Goal: Task Accomplishment & Management: Complete application form

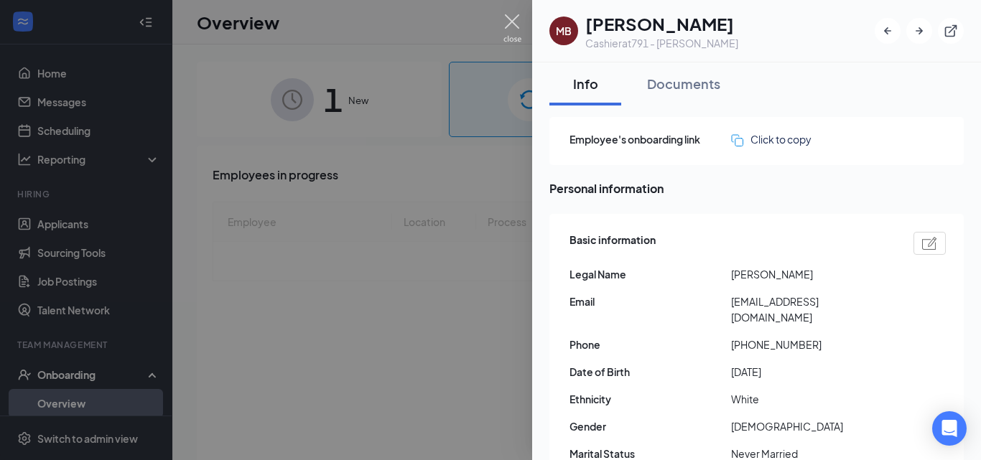
click at [515, 22] on img at bounding box center [512, 28] width 18 height 28
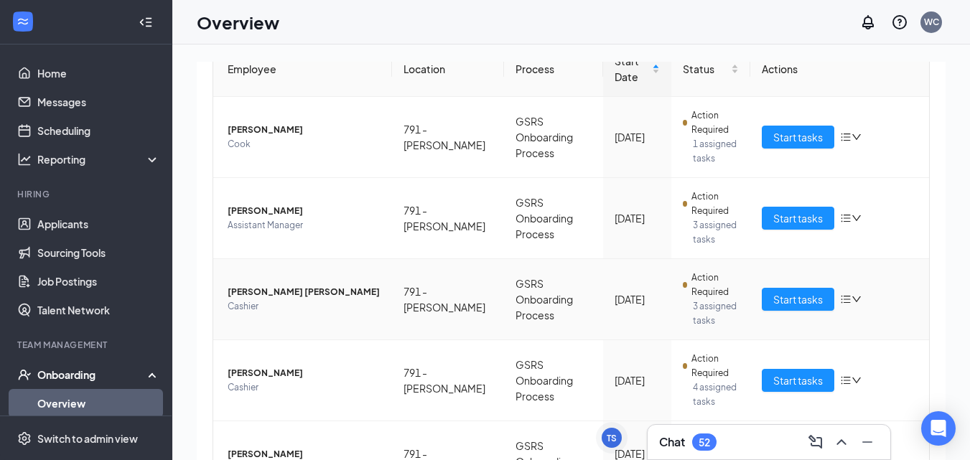
scroll to position [253, 0]
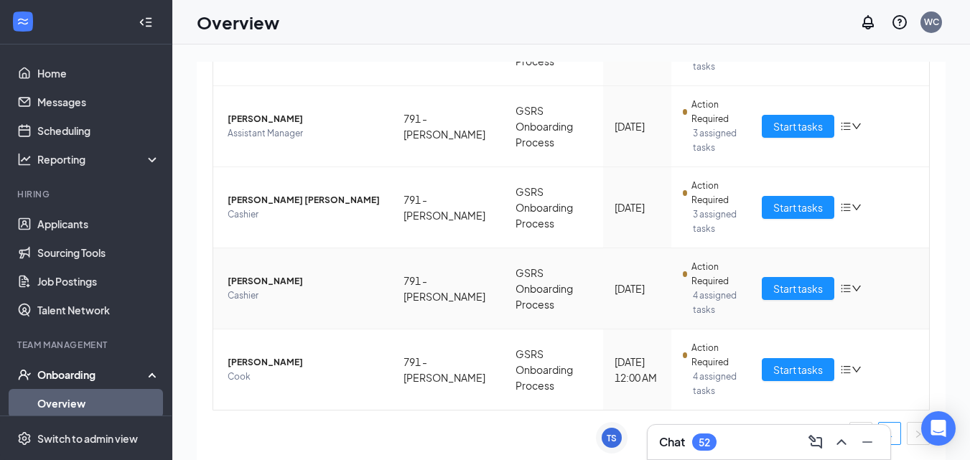
click at [304, 282] on span "[PERSON_NAME]" at bounding box center [304, 281] width 153 height 14
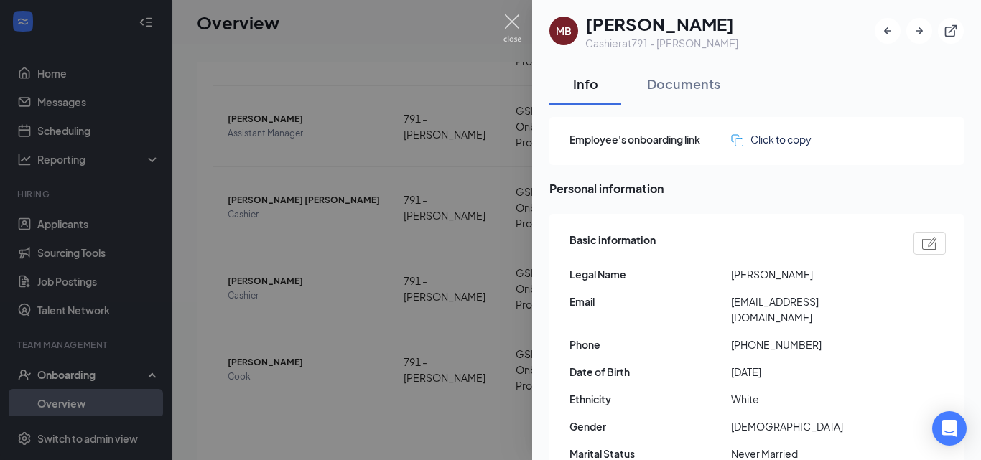
click at [503, 17] on img at bounding box center [512, 28] width 18 height 28
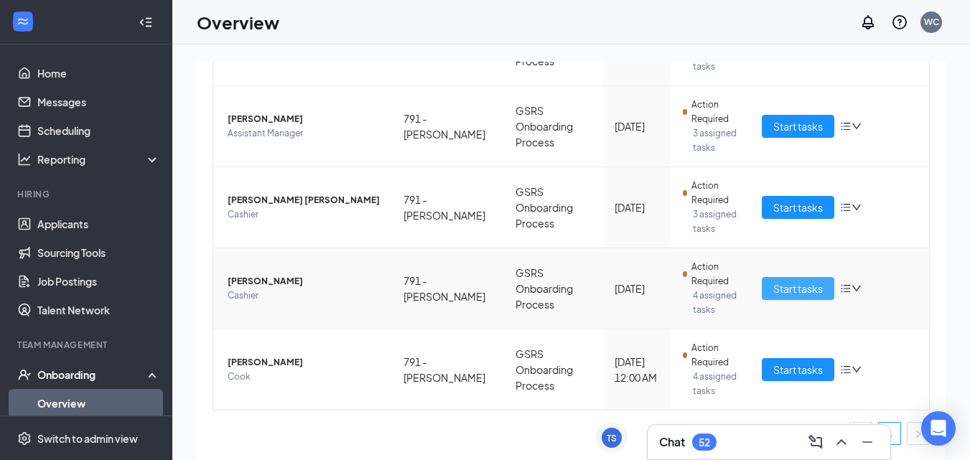
click at [786, 295] on button "Start tasks" at bounding box center [798, 288] width 73 height 23
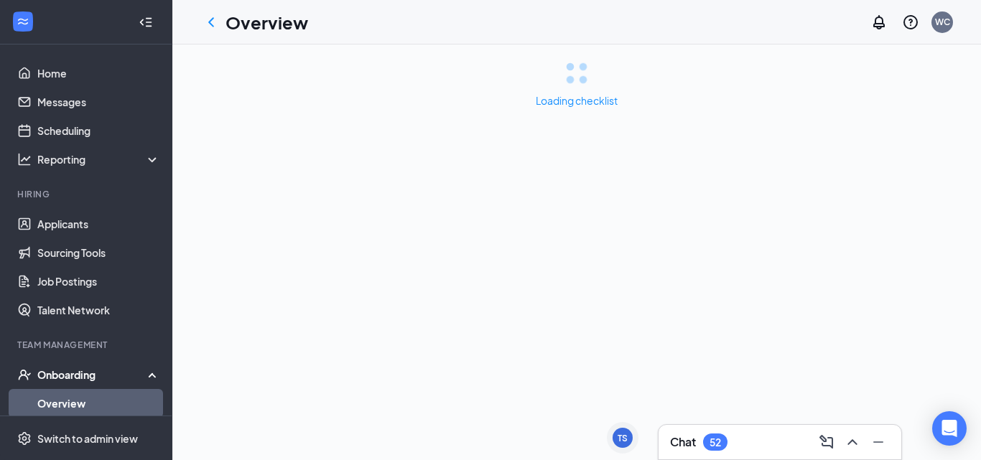
click at [786, 293] on div "Loading checklist" at bounding box center [576, 253] width 809 height 416
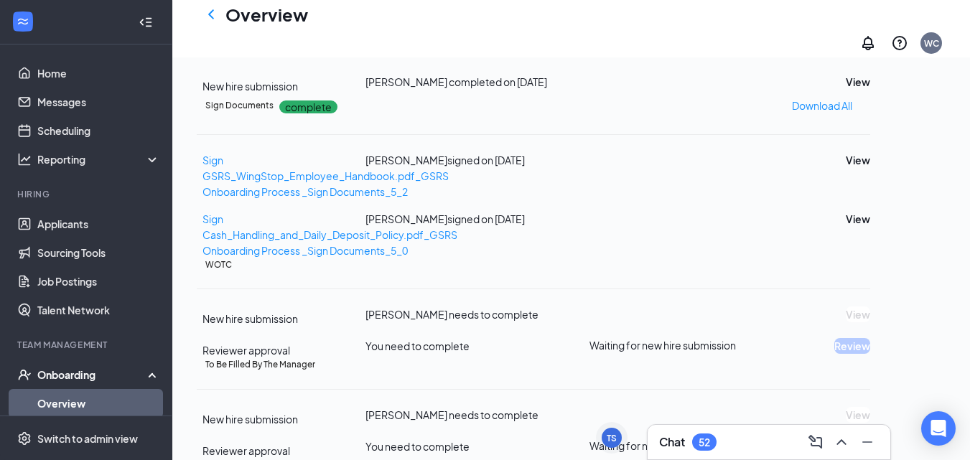
scroll to position [490, 0]
click at [870, 18] on button "Review" at bounding box center [853, 10] width 36 height 16
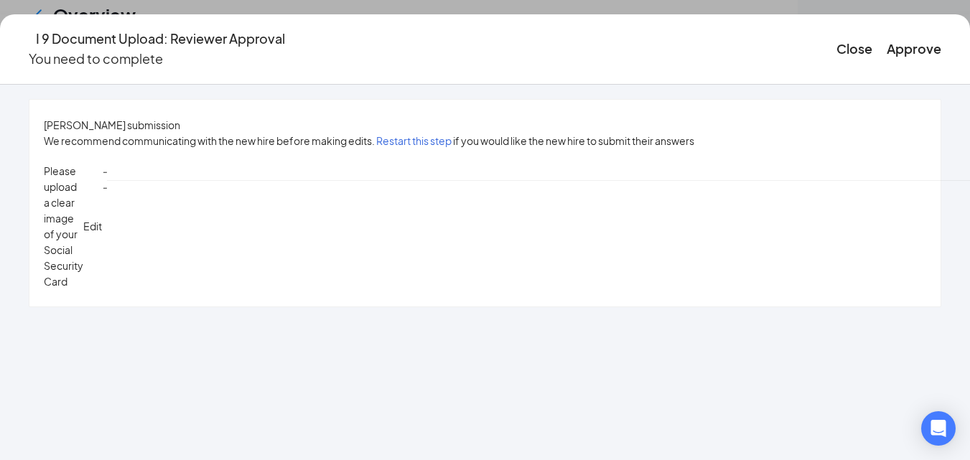
scroll to position [489, 0]
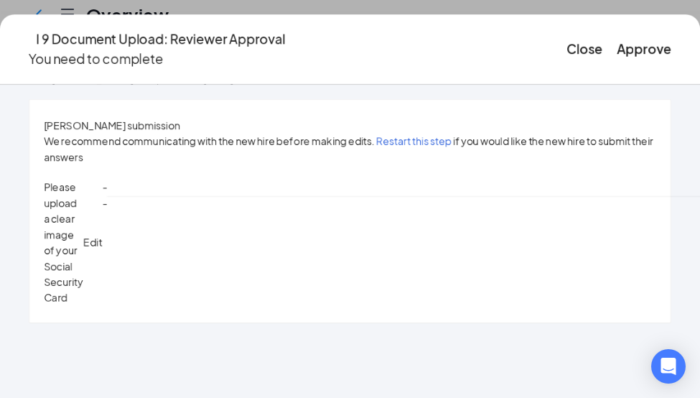
click at [102, 236] on span "Edit" at bounding box center [92, 242] width 19 height 13
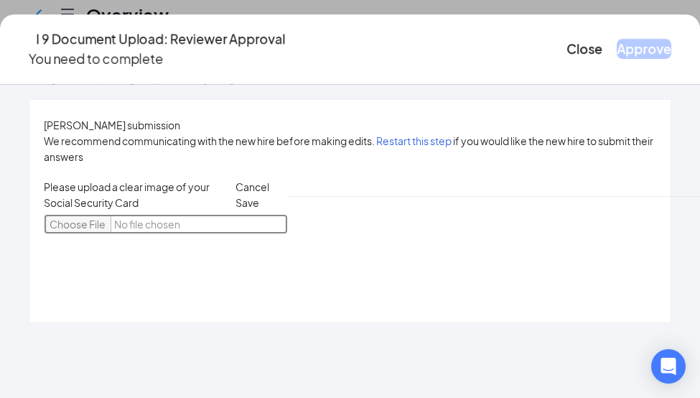
click at [181, 214] on input "file" at bounding box center [166, 224] width 244 height 20
type input "C:\fakepath\madd.jpg"
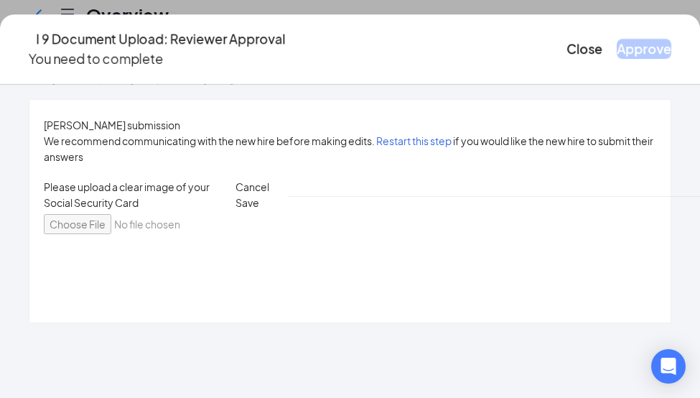
click at [288, 180] on div "Please upload a clear image of your Social Security Card Cancel Save" at bounding box center [166, 206] width 244 height 55
click at [259, 196] on span "Save" at bounding box center [248, 202] width 24 height 13
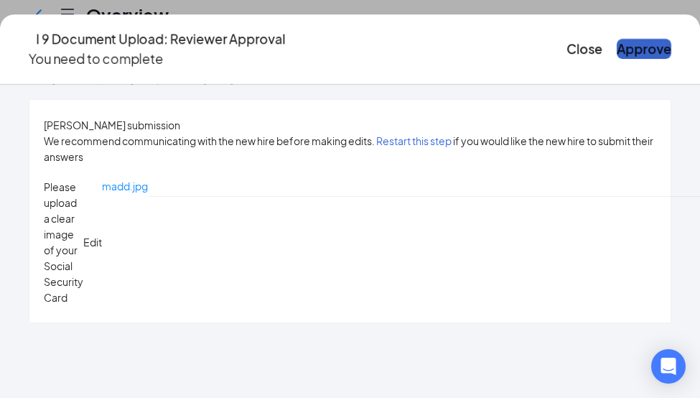
click at [617, 41] on button "Approve" at bounding box center [644, 49] width 55 height 20
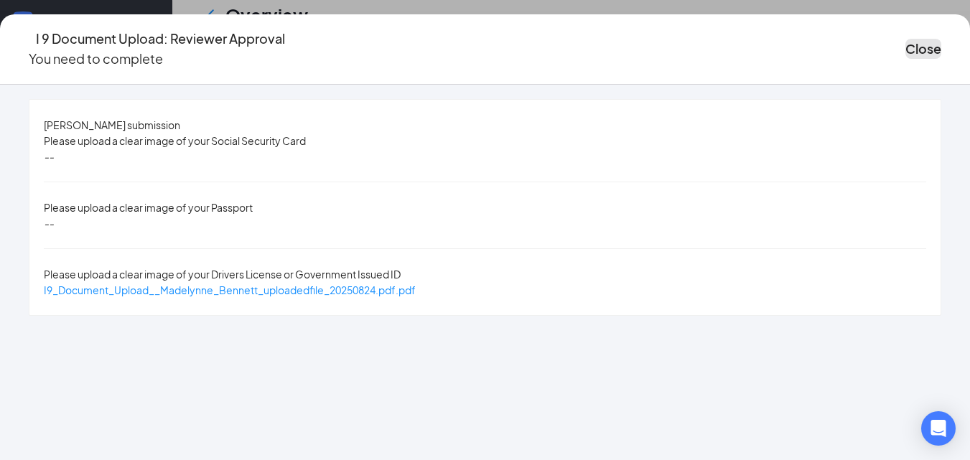
click at [906, 50] on button "Close" at bounding box center [924, 49] width 36 height 20
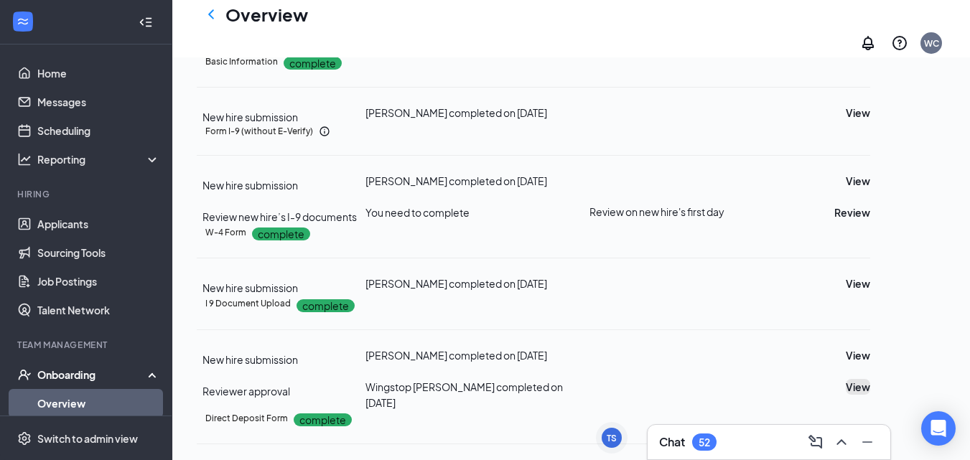
scroll to position [114, 0]
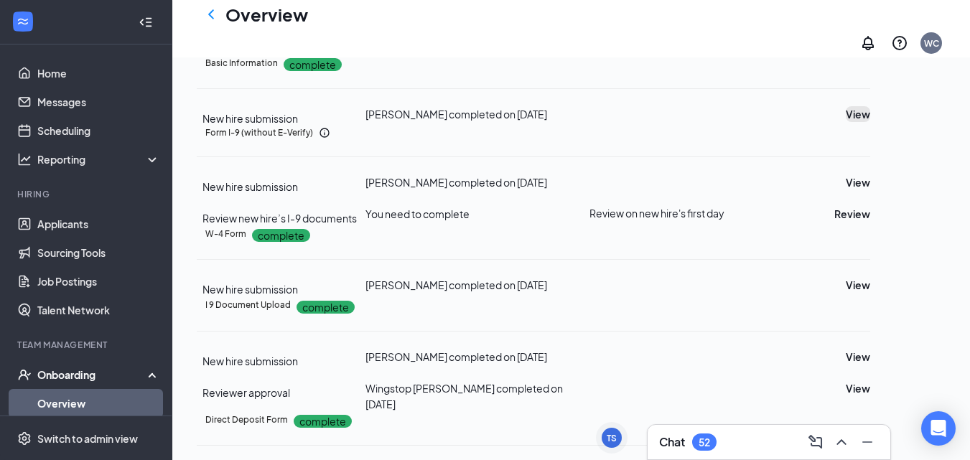
click at [870, 122] on button "View" at bounding box center [858, 114] width 24 height 16
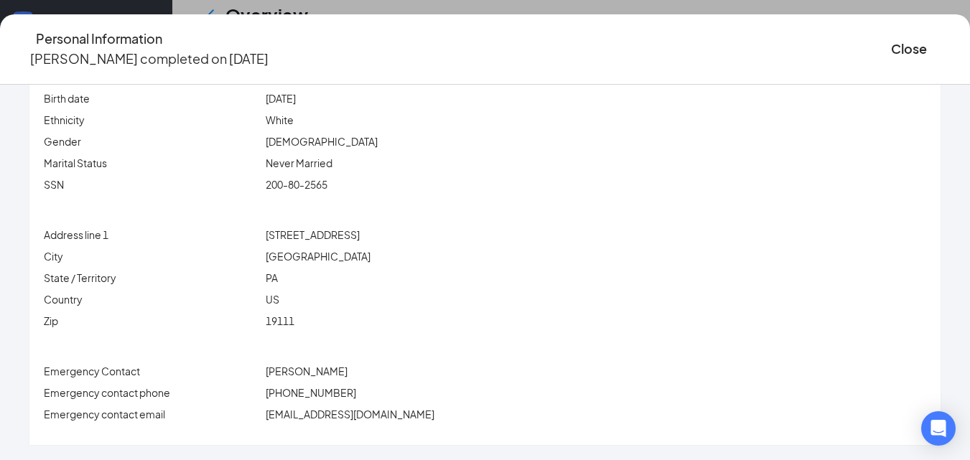
scroll to position [396, 0]
click at [891, 39] on button "Close" at bounding box center [909, 49] width 36 height 20
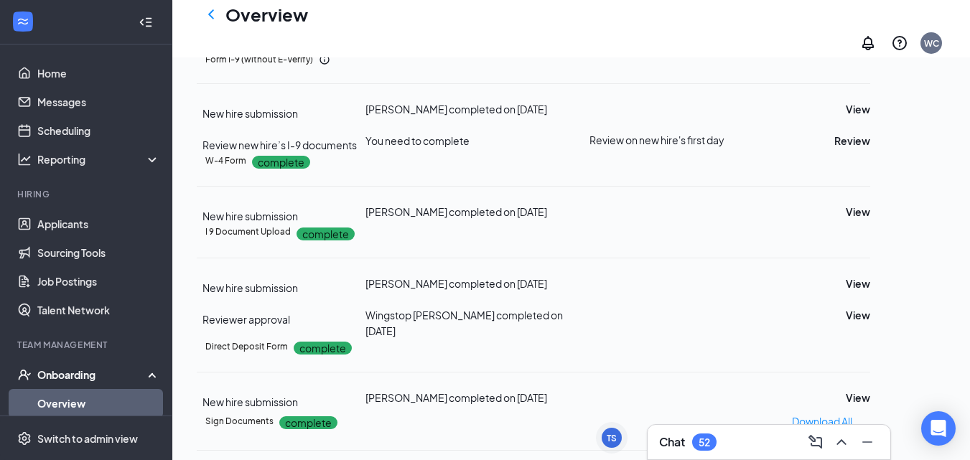
scroll to position [194, 0]
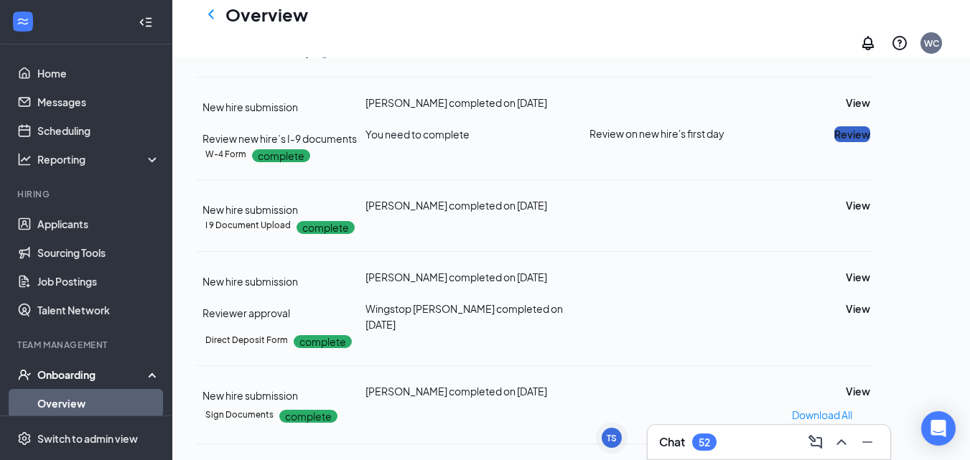
click at [870, 142] on button "Review" at bounding box center [853, 134] width 36 height 16
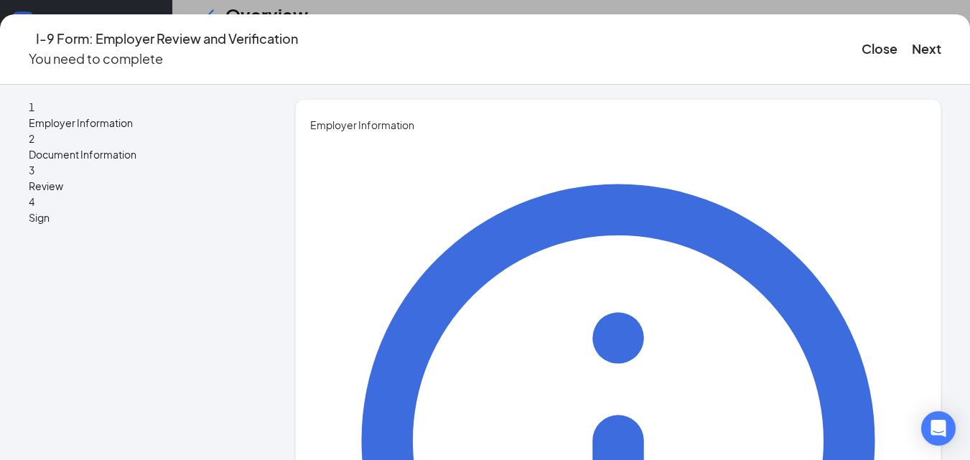
type input "[PERSON_NAME]"
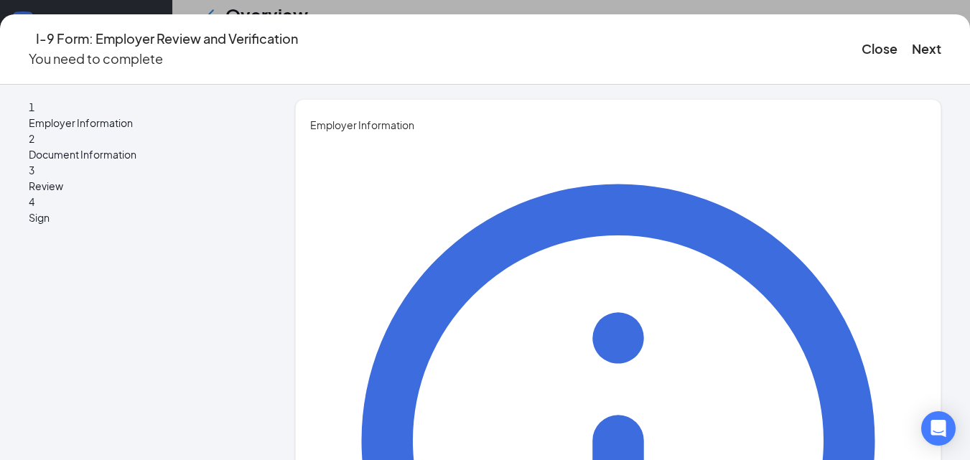
type input "General manager"
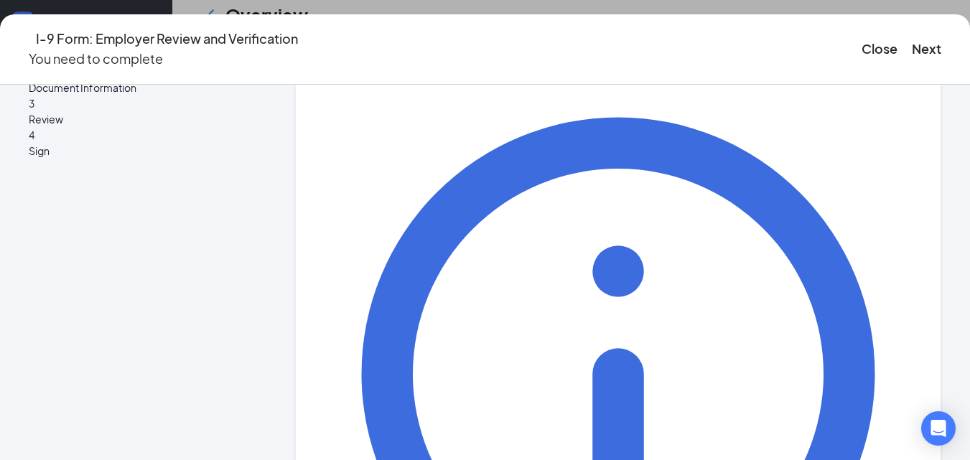
scroll to position [69, 0]
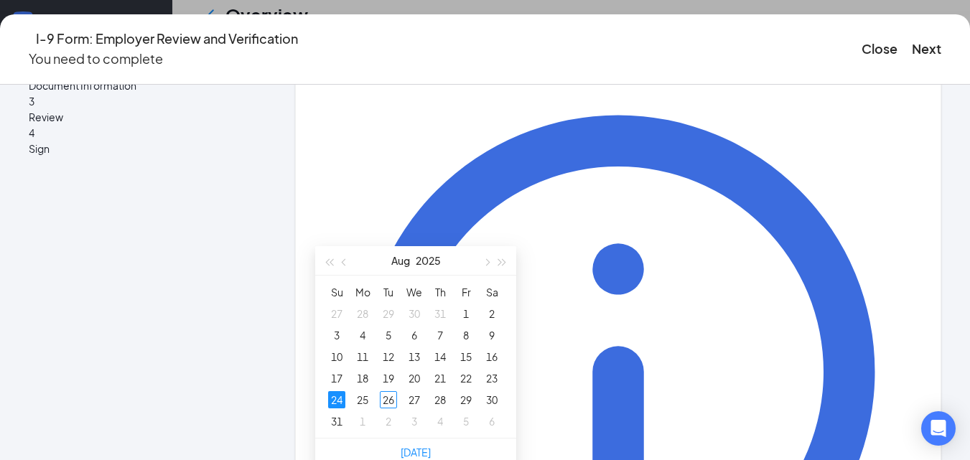
scroll to position [363, 0]
type input "[DATE]"
click at [389, 391] on div "26" at bounding box center [388, 397] width 17 height 17
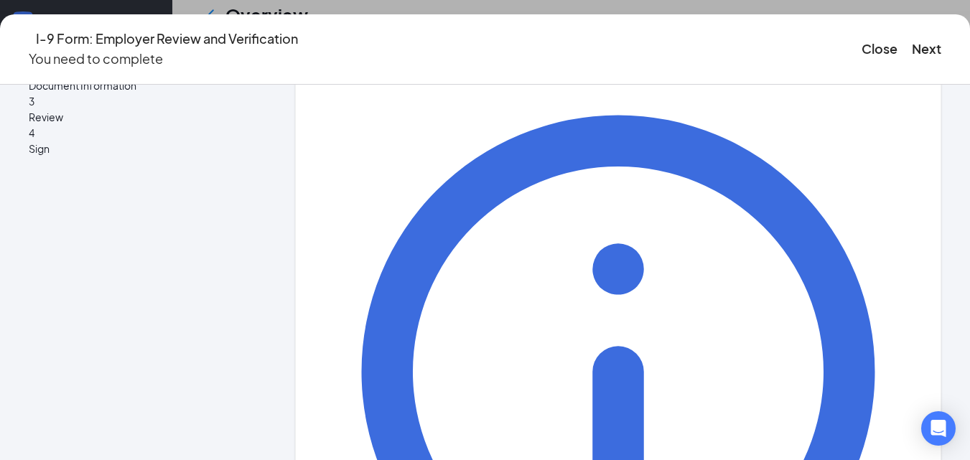
scroll to position [580, 0]
click at [912, 43] on button "Next" at bounding box center [926, 49] width 29 height 20
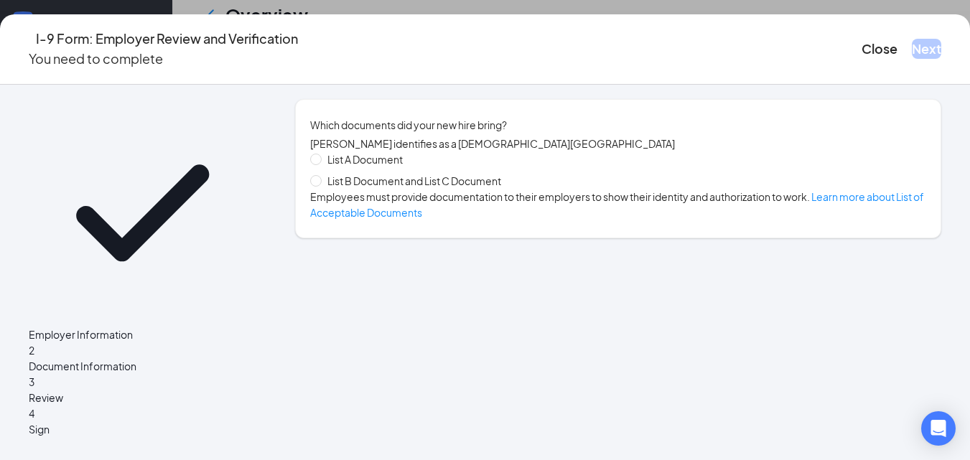
scroll to position [0, 0]
click at [320, 183] on input "List B Document and List C Document" at bounding box center [315, 180] width 10 height 10
radio input "true"
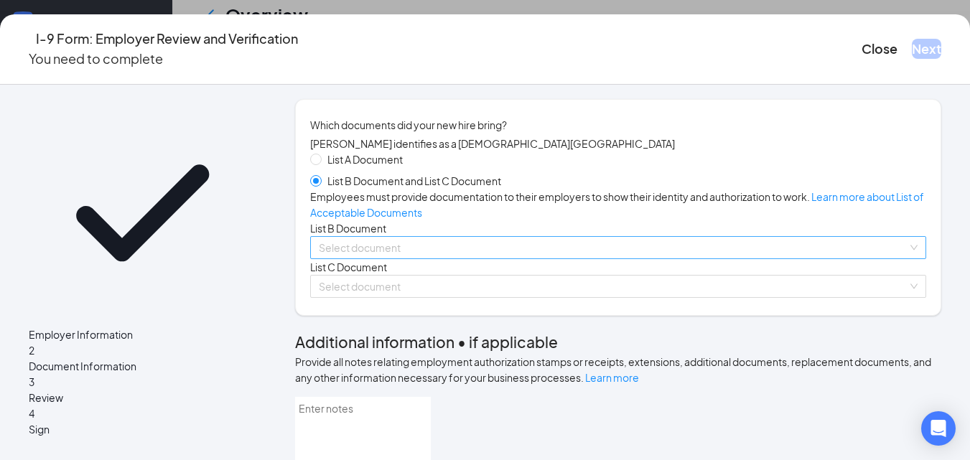
click at [378, 259] on input "search" at bounding box center [613, 248] width 589 height 22
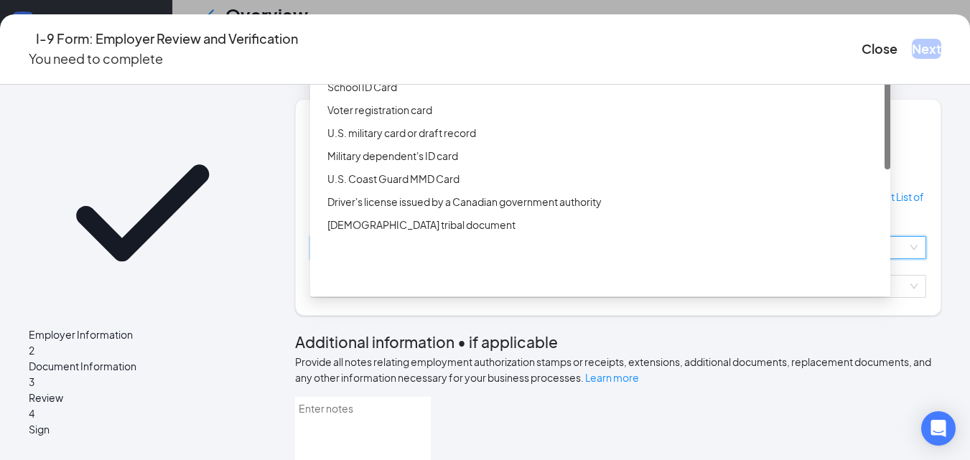
click at [465, 72] on div "ID Card issued by federal, state, or local government agency" at bounding box center [605, 64] width 554 height 16
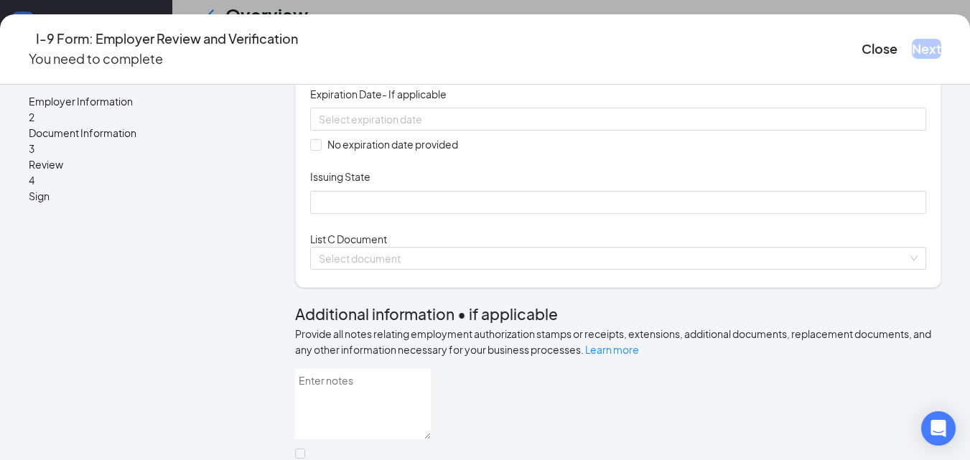
scroll to position [238, 0]
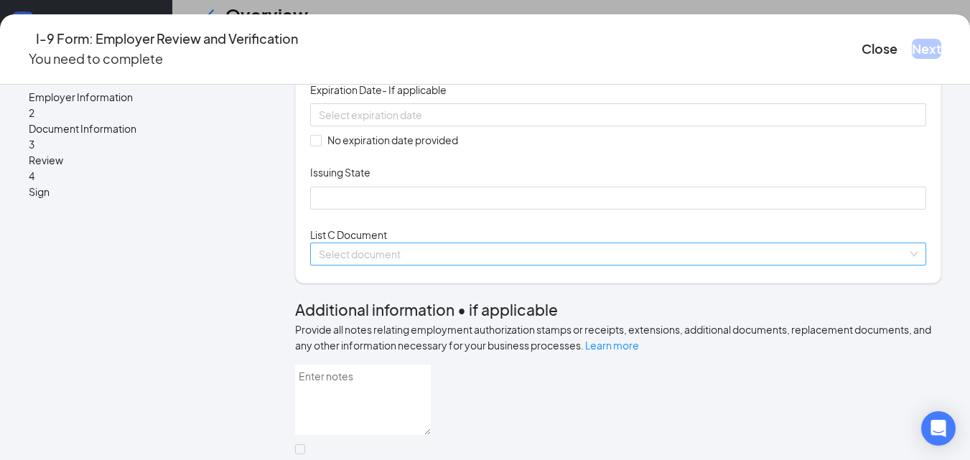
click at [394, 265] on input "search" at bounding box center [613, 254] width 589 height 22
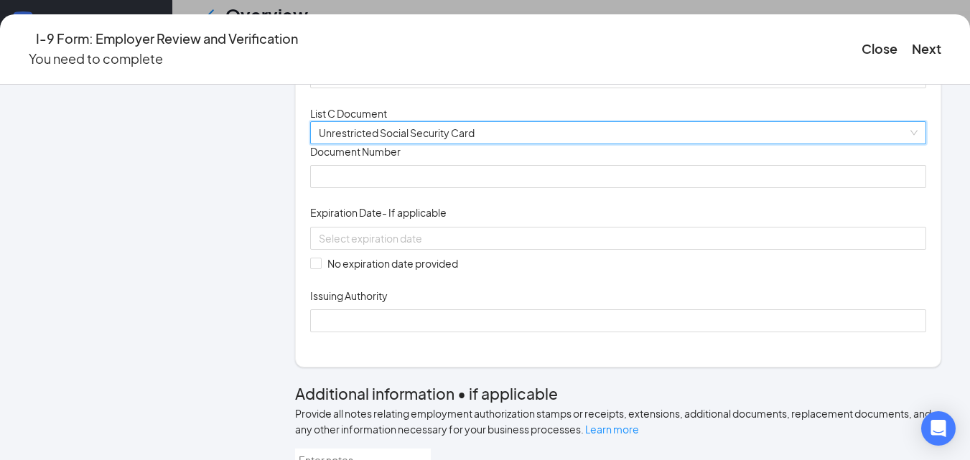
scroll to position [378, 0]
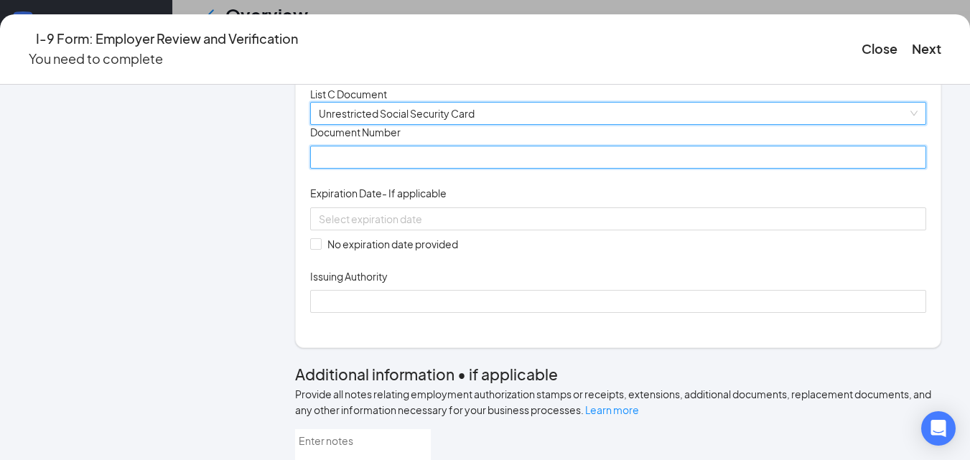
click at [421, 169] on input "Document Number" at bounding box center [618, 157] width 616 height 23
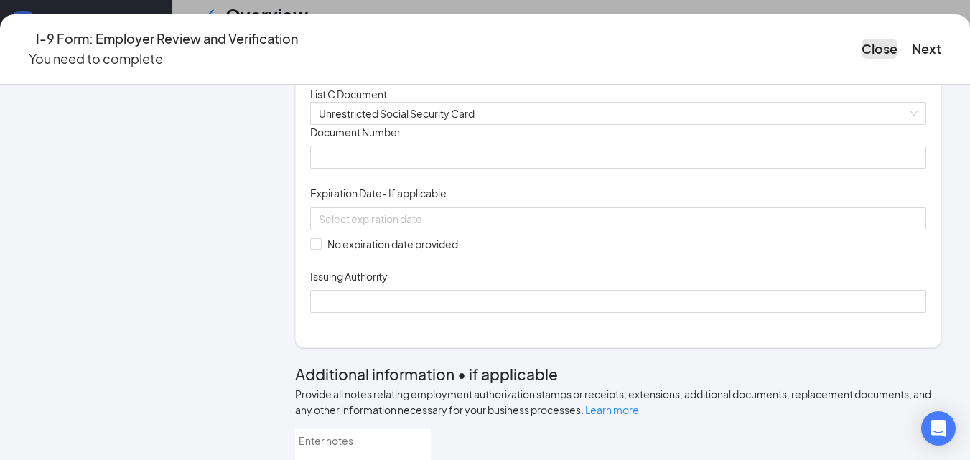
click at [862, 39] on button "Close" at bounding box center [880, 49] width 36 height 20
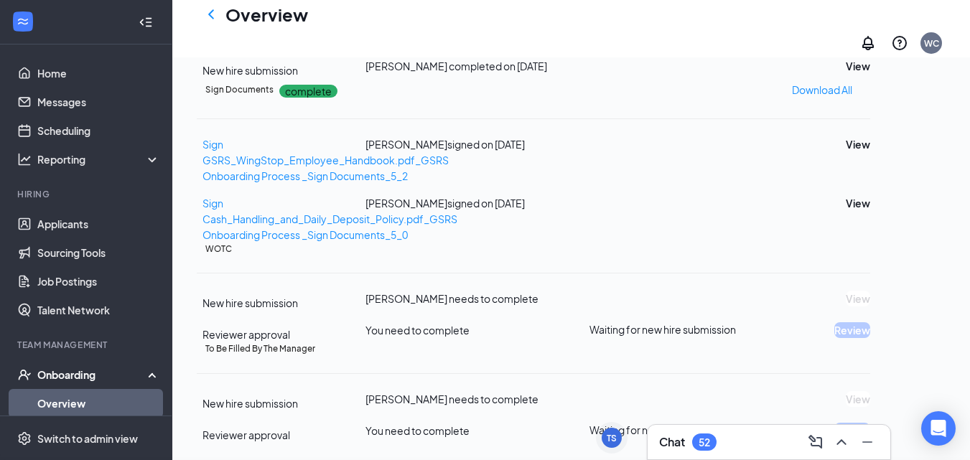
scroll to position [251, 0]
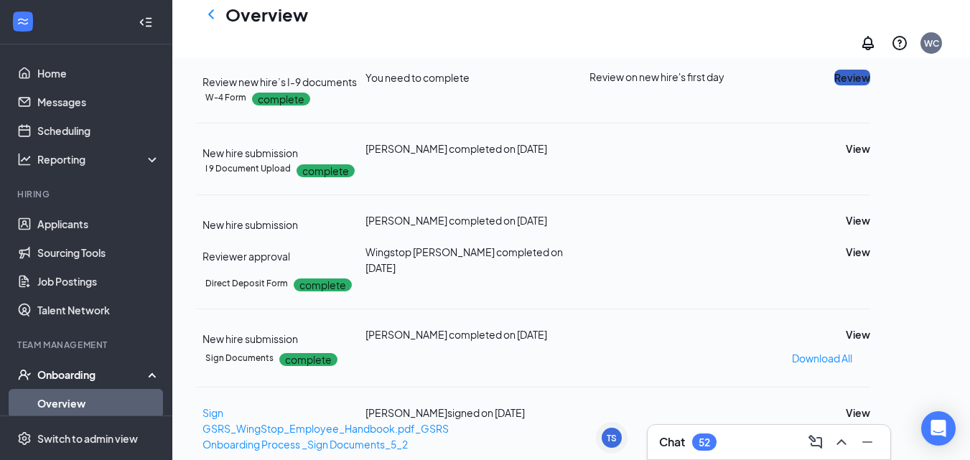
click at [870, 85] on button "Review" at bounding box center [853, 78] width 36 height 16
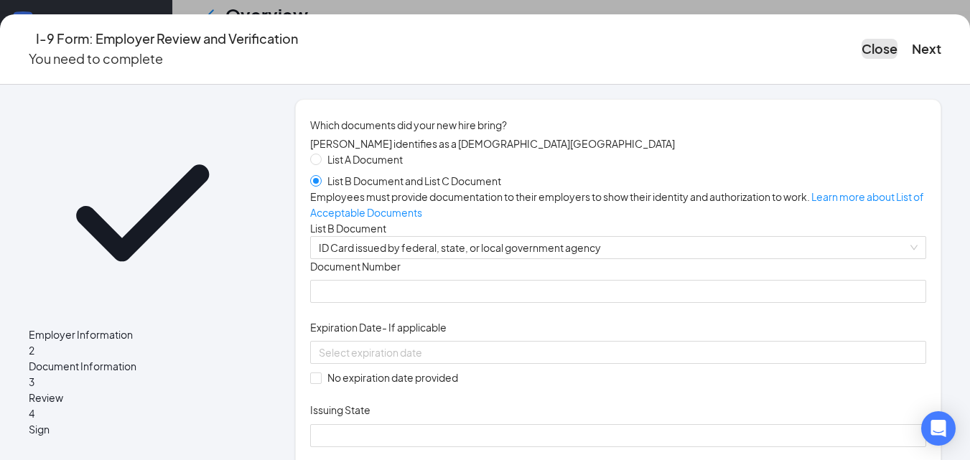
click at [862, 39] on button "Close" at bounding box center [880, 49] width 36 height 20
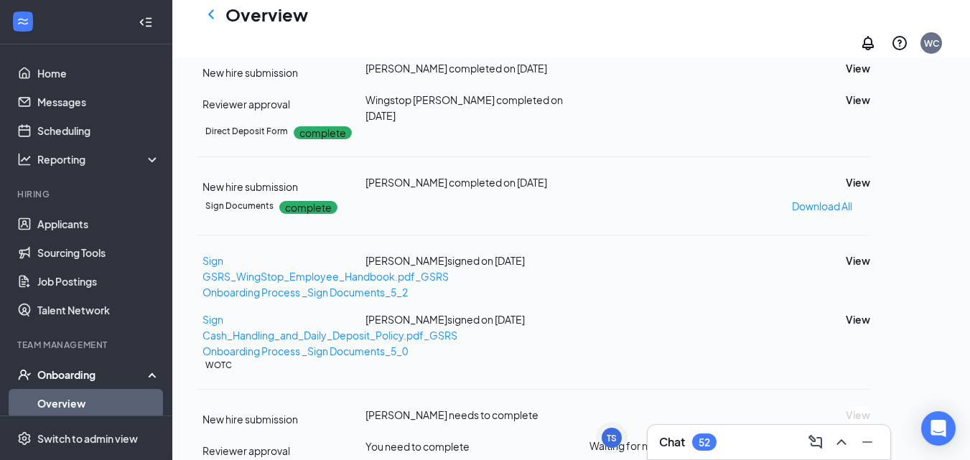
scroll to position [472, 0]
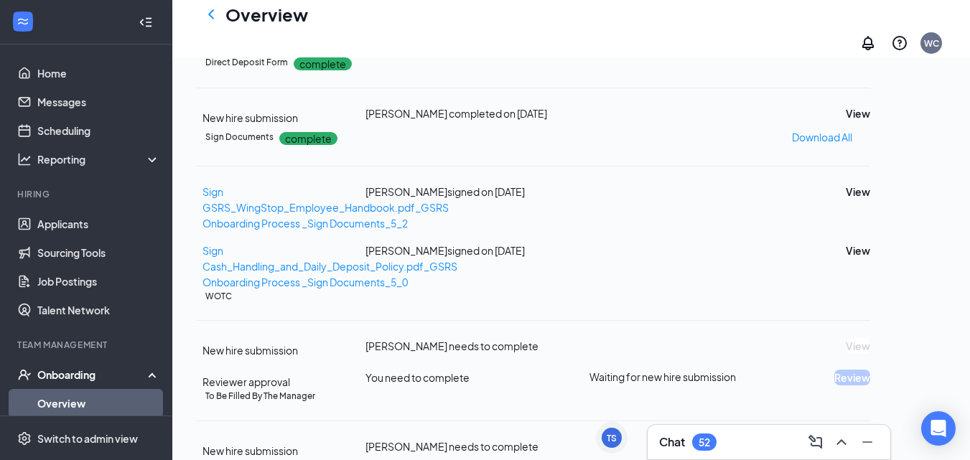
click at [870, 39] on button "View" at bounding box center [858, 31] width 24 height 16
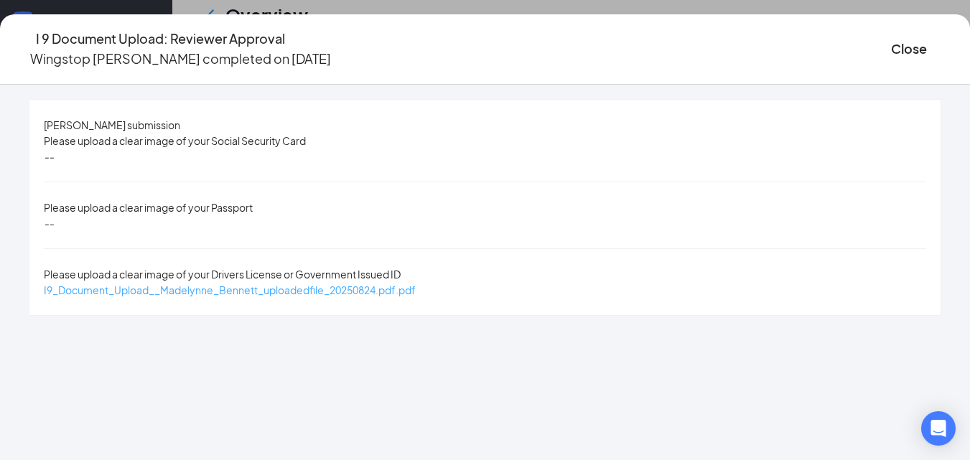
click at [416, 284] on span "I9_Document_Upload__Madelynne_Bennett_uploadedfile_20250824.pdf.pdf" at bounding box center [230, 290] width 372 height 13
click at [891, 42] on button "Close" at bounding box center [909, 49] width 36 height 20
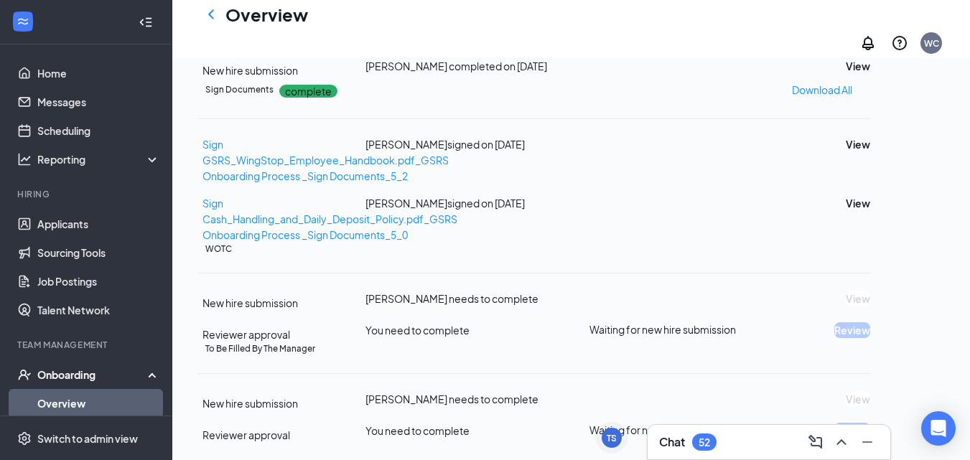
scroll to position [834, 0]
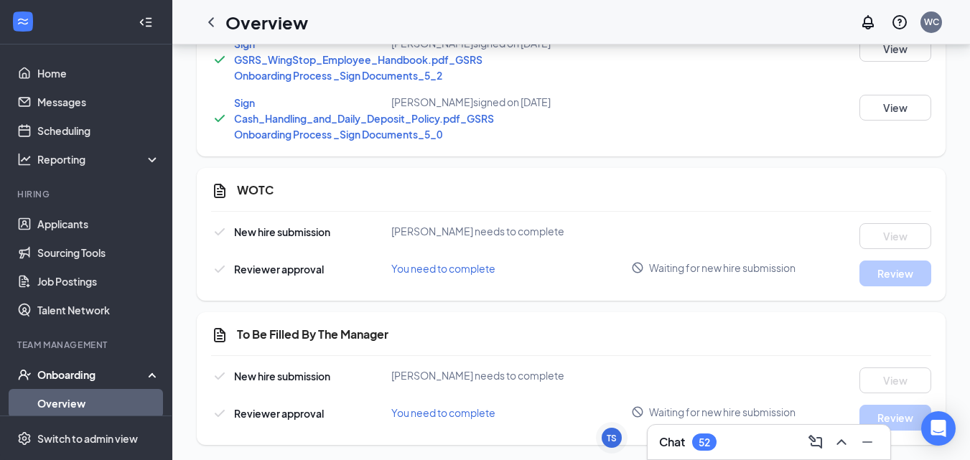
scroll to position [908, 0]
click at [707, 281] on div "Reviewer approval You need to complete Waiting for new hire submission Review" at bounding box center [571, 274] width 720 height 26
click at [710, 271] on span "Waiting for new hire submission" at bounding box center [722, 268] width 147 height 14
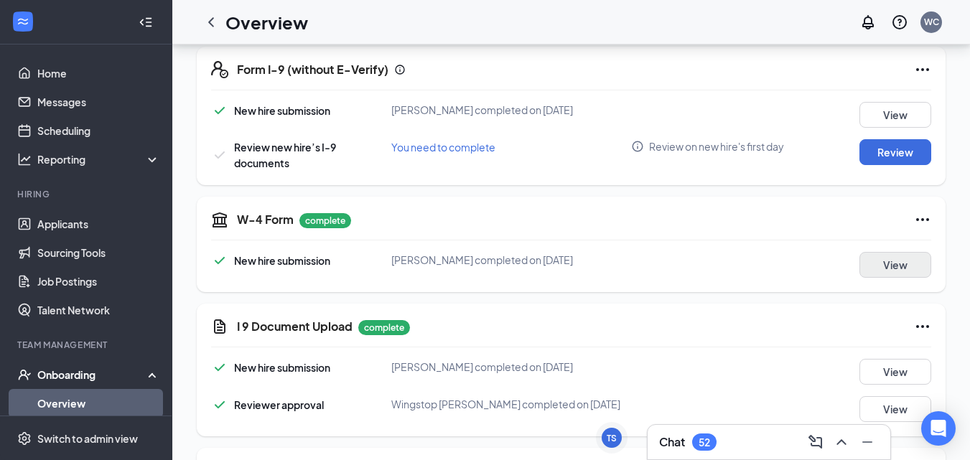
scroll to position [327, 0]
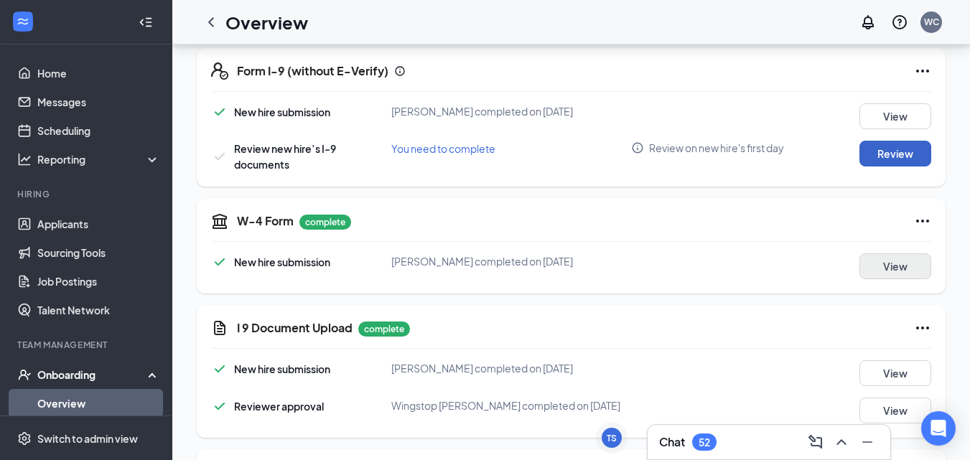
click at [906, 157] on button "Review" at bounding box center [896, 154] width 72 height 26
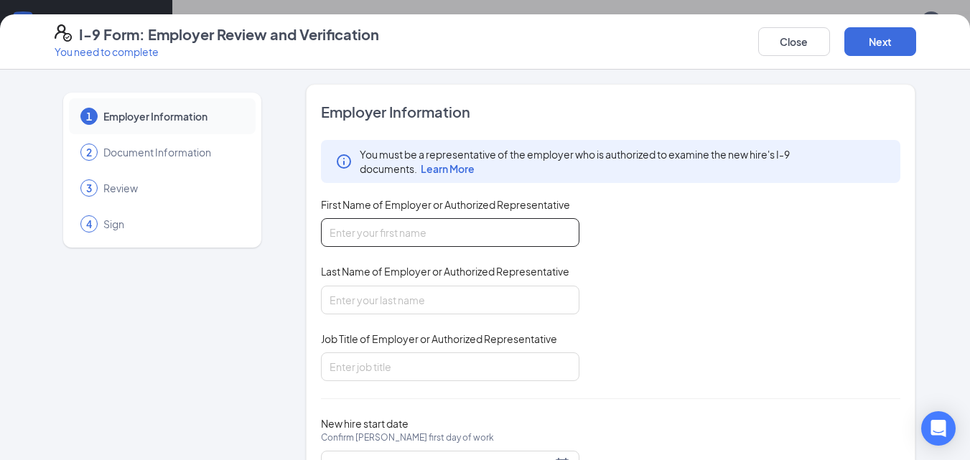
click at [552, 236] on input "First Name of Employer or Authorized Representative" at bounding box center [450, 232] width 259 height 29
type input "[PERSON_NAME]"
click at [409, 283] on div "Last Name of Employer or Authorized Representative" at bounding box center [450, 274] width 259 height 21
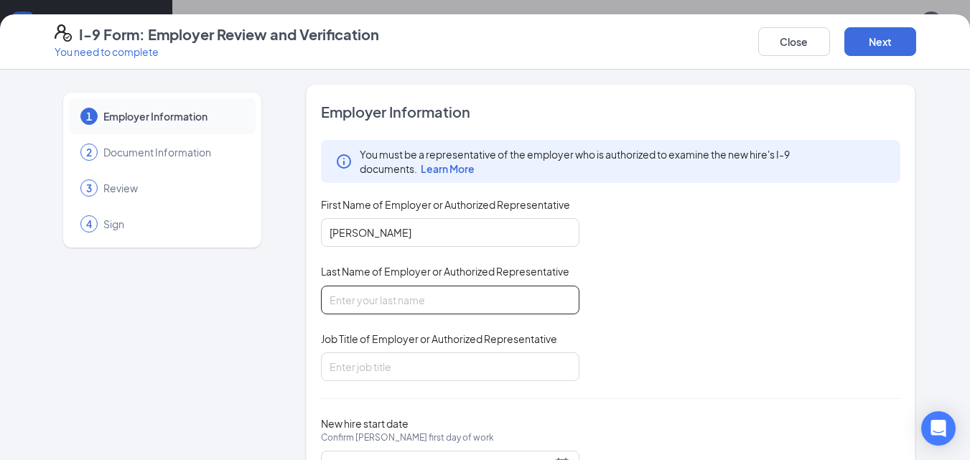
click at [407, 294] on input "Last Name of Employer or Authorized Representative" at bounding box center [450, 300] width 259 height 29
type input "[PERSON_NAME]"
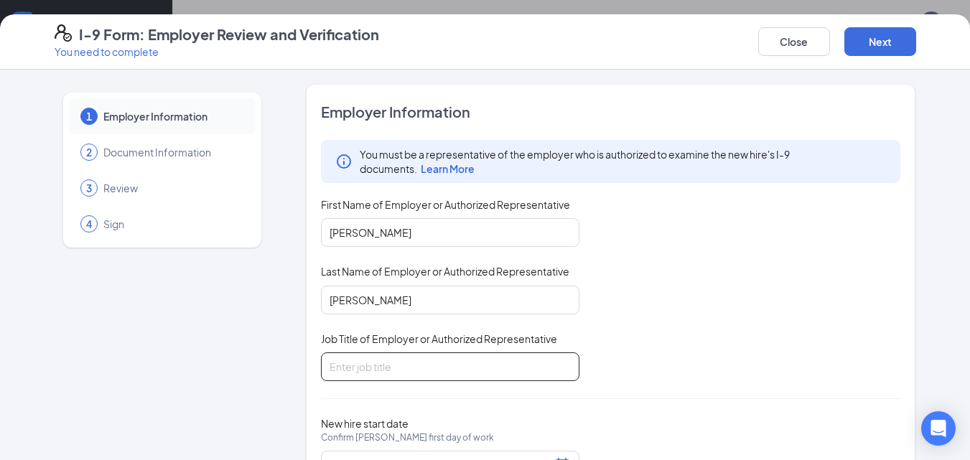
click at [427, 363] on input "Job Title of Employer or Authorized Representative" at bounding box center [450, 367] width 259 height 29
type input "General manager"
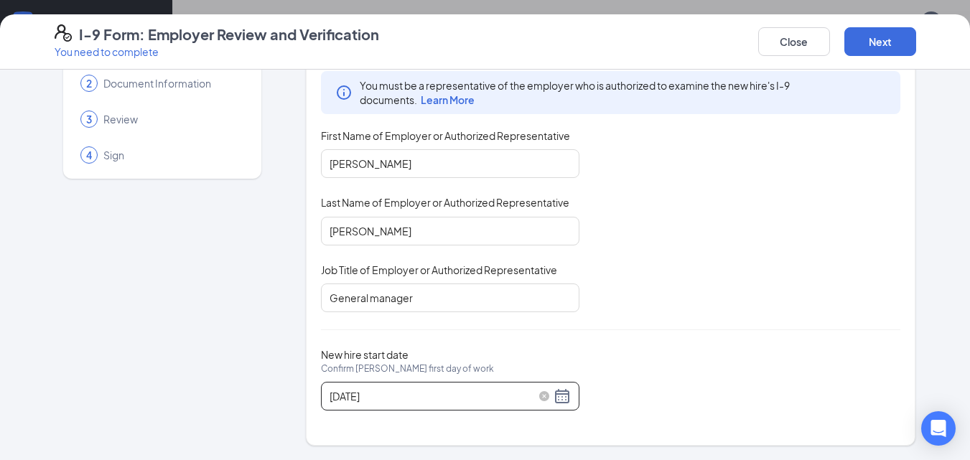
click at [555, 400] on div "[DATE]" at bounding box center [450, 396] width 241 height 17
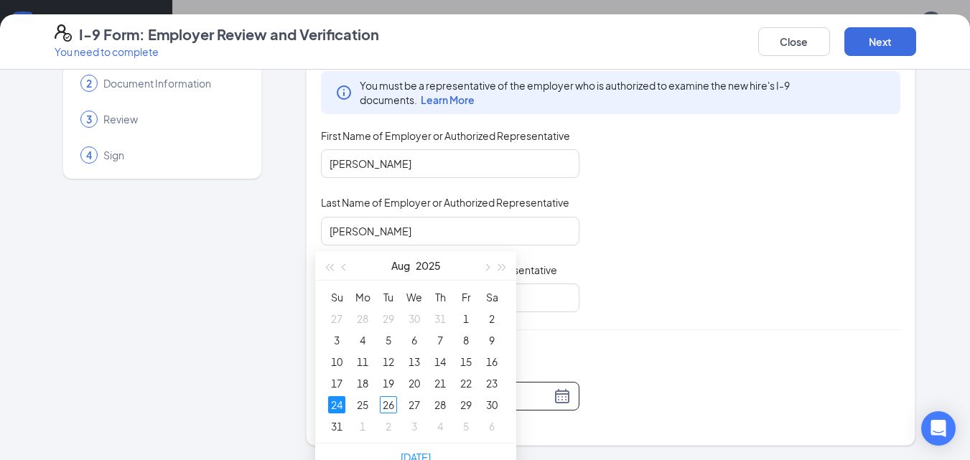
scroll to position [491, 0]
type input "[DATE]"
click at [377, 404] on td "26" at bounding box center [389, 404] width 26 height 22
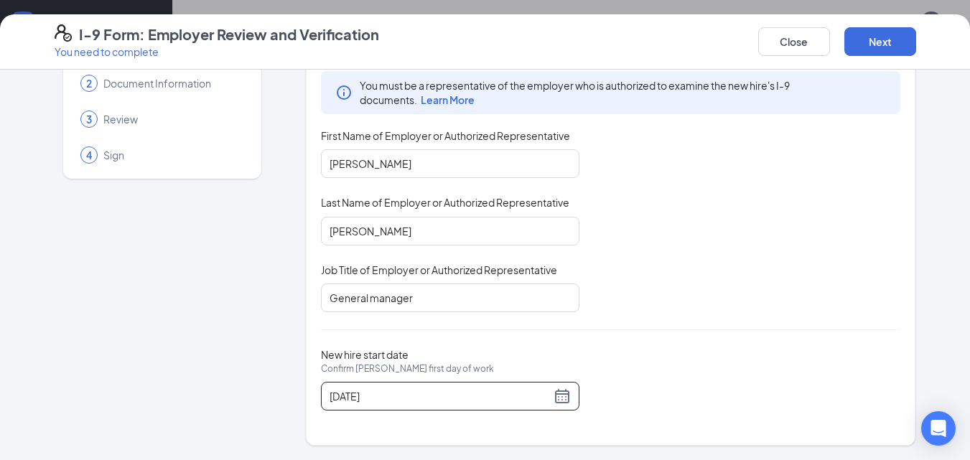
scroll to position [804, 0]
click at [887, 45] on button "Next" at bounding box center [881, 41] width 72 height 29
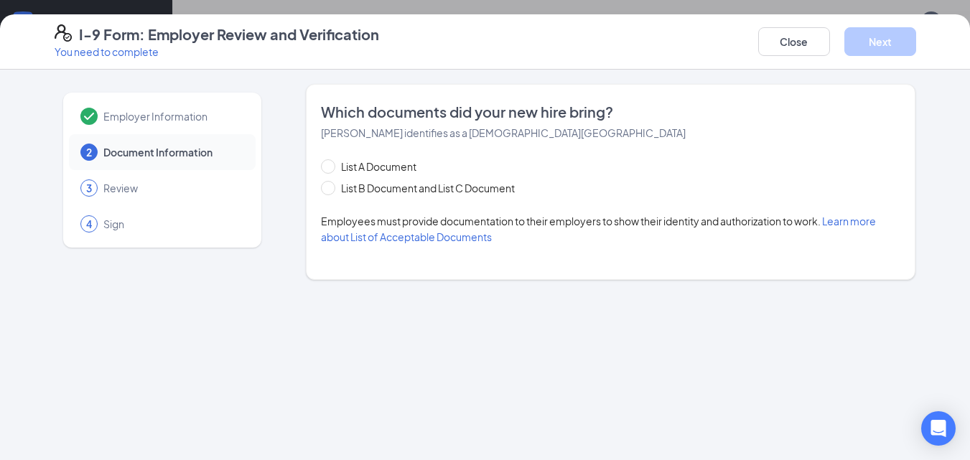
scroll to position [0, 0]
click at [399, 193] on span "List B Document and List C Document" at bounding box center [427, 188] width 185 height 16
click at [331, 191] on input "List B Document and List C Document" at bounding box center [326, 186] width 10 height 10
radio input "true"
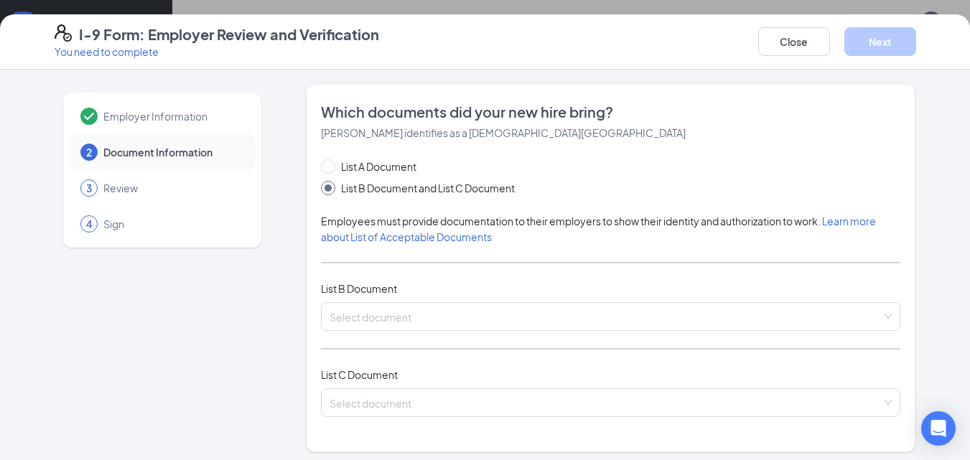
click at [368, 294] on span "List B Document" at bounding box center [359, 288] width 76 height 13
click at [370, 318] on input "search" at bounding box center [606, 314] width 553 height 22
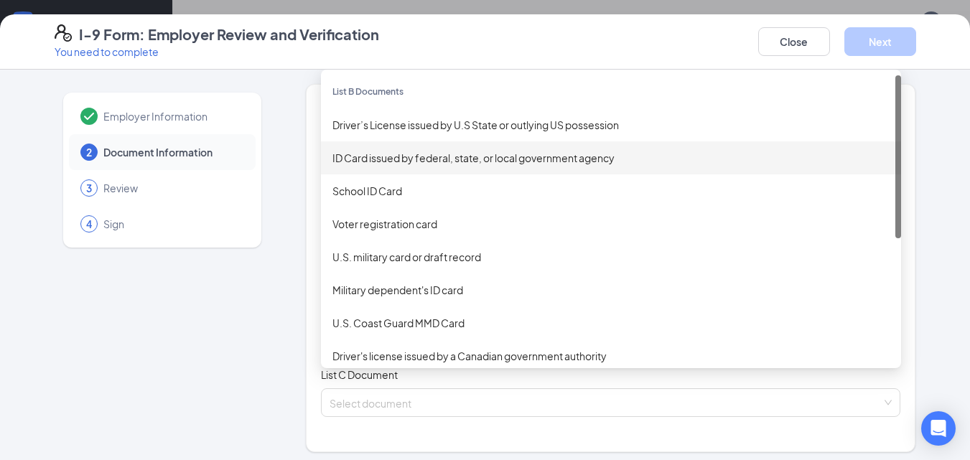
click at [431, 154] on div "ID Card issued by federal, state, or local government agency" at bounding box center [611, 158] width 557 height 16
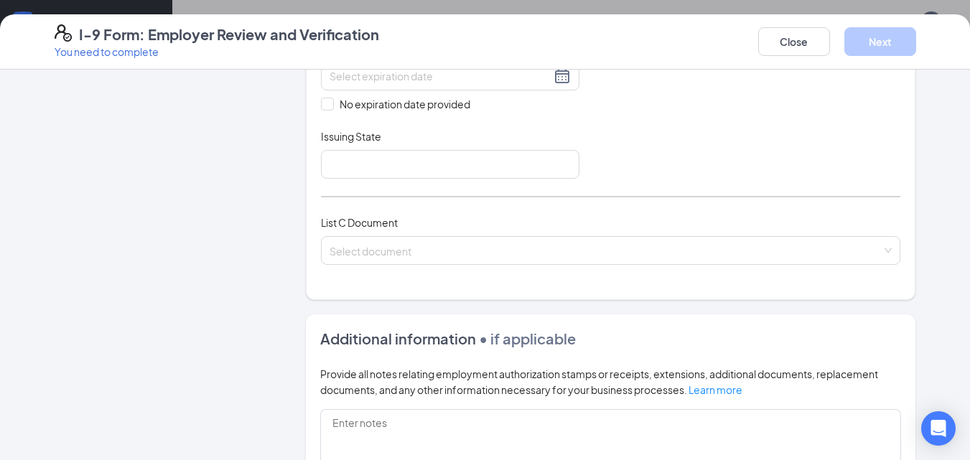
scroll to position [400, 0]
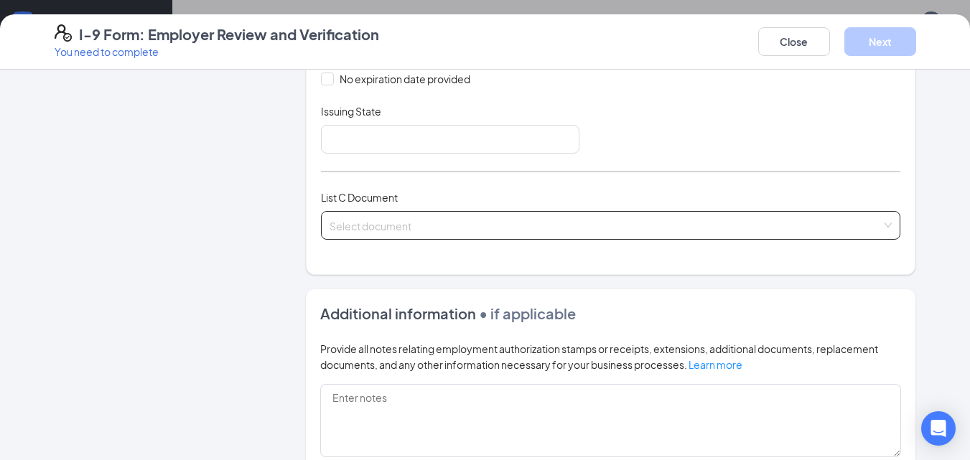
click at [452, 223] on input "search" at bounding box center [606, 223] width 553 height 22
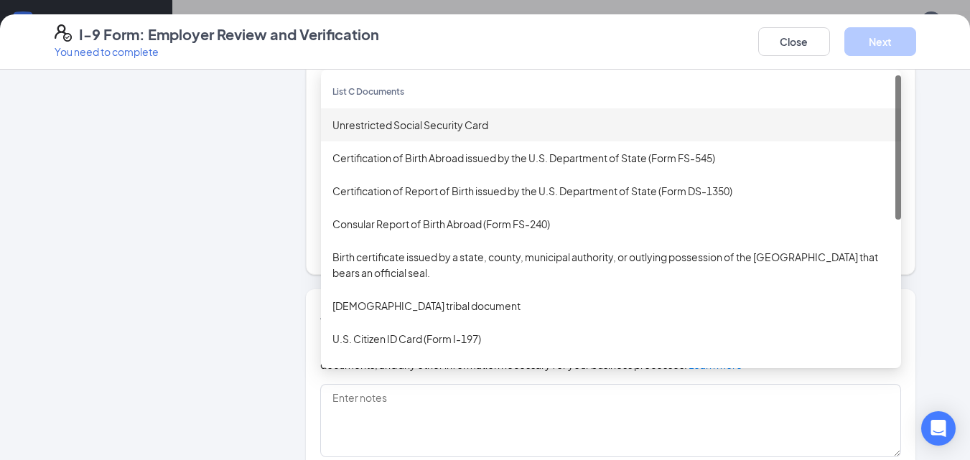
click at [459, 124] on div "Unrestricted Social Security Card" at bounding box center [611, 125] width 557 height 16
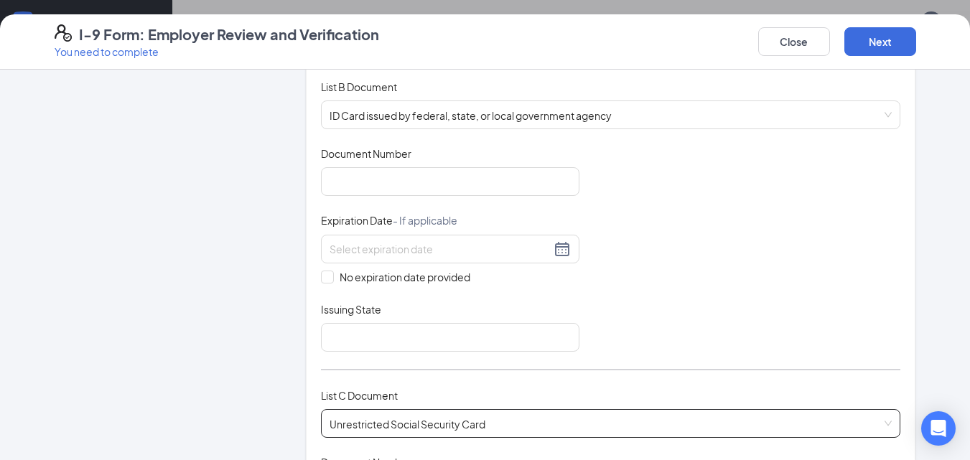
scroll to position [210, 0]
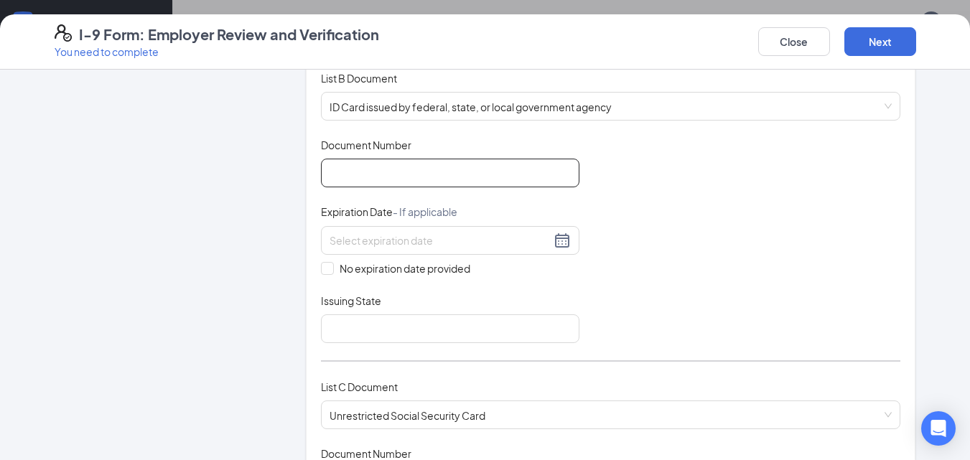
click at [427, 165] on input "Document Number" at bounding box center [450, 173] width 259 height 29
type input "33266007"
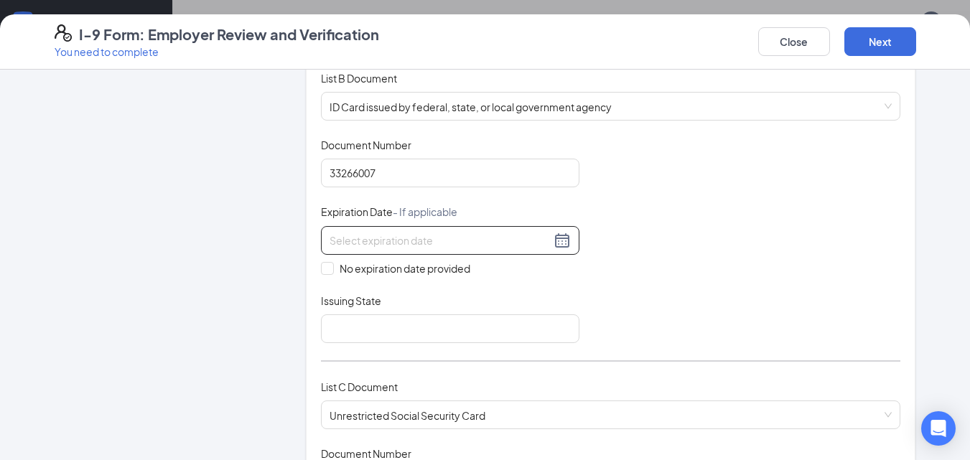
click at [389, 240] on input at bounding box center [440, 241] width 221 height 16
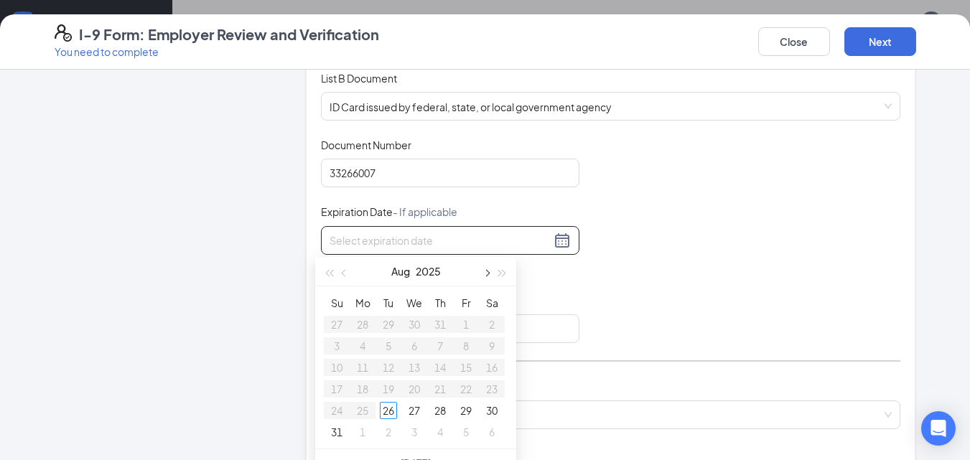
click at [486, 274] on span "button" at bounding box center [486, 273] width 7 height 7
click at [501, 277] on button "button" at bounding box center [503, 271] width 16 height 29
click at [486, 275] on span "button" at bounding box center [486, 273] width 7 height 7
type input "11/27/2026"
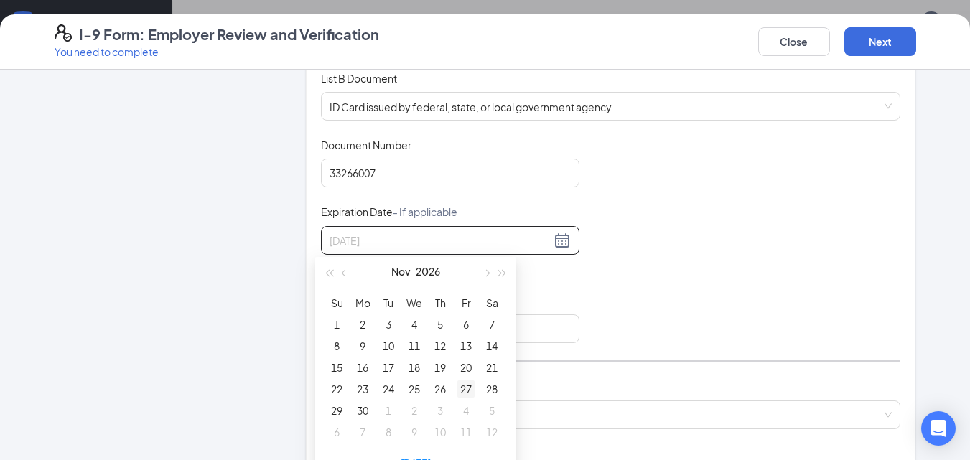
click at [462, 391] on div "27" at bounding box center [465, 389] width 17 height 17
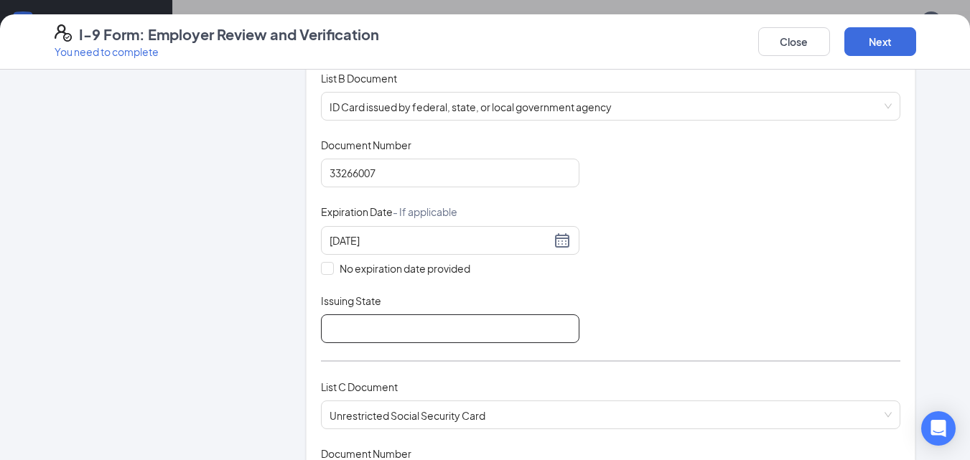
click at [417, 333] on input "Issuing State" at bounding box center [450, 329] width 259 height 29
type input "Pennsylvania"
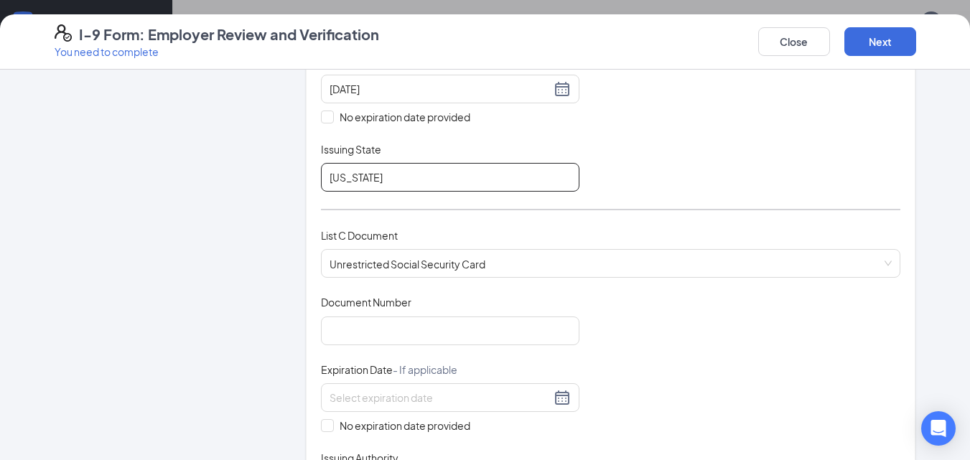
scroll to position [363, 0]
click at [435, 325] on input "Document Number" at bounding box center [450, 330] width 259 height 29
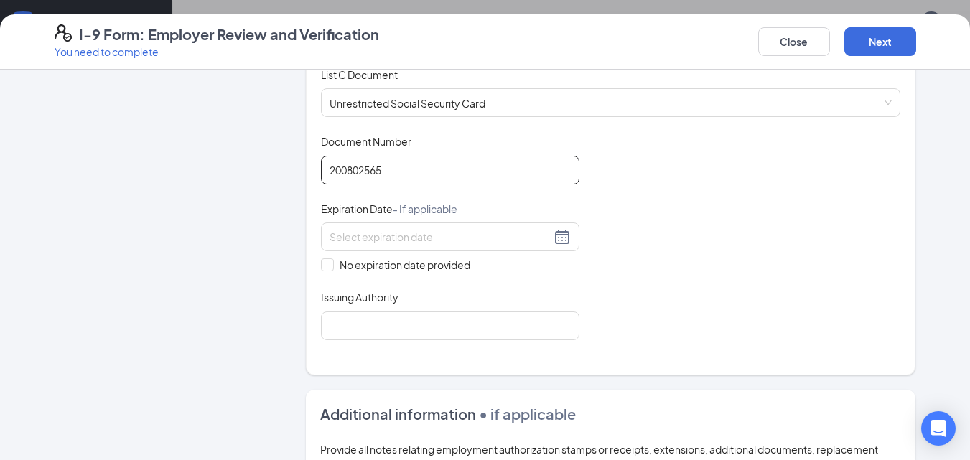
scroll to position [524, 0]
type input "200802565"
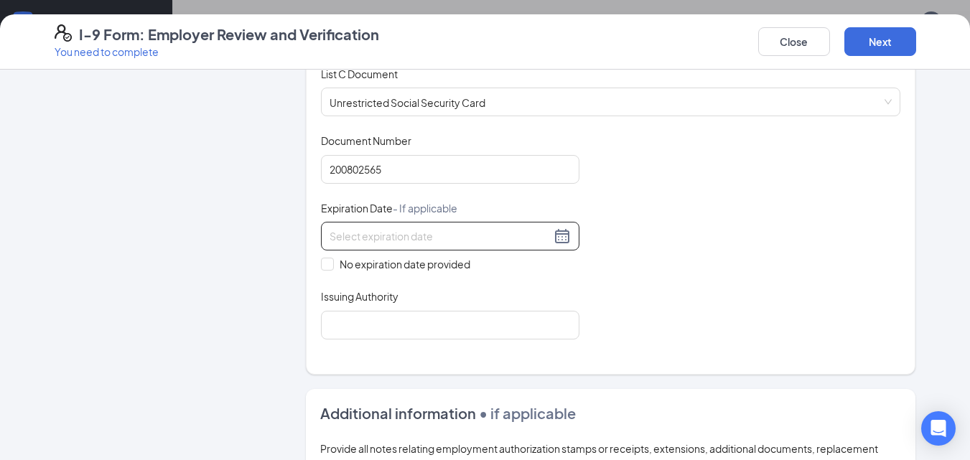
click at [450, 236] on input at bounding box center [440, 236] width 221 height 16
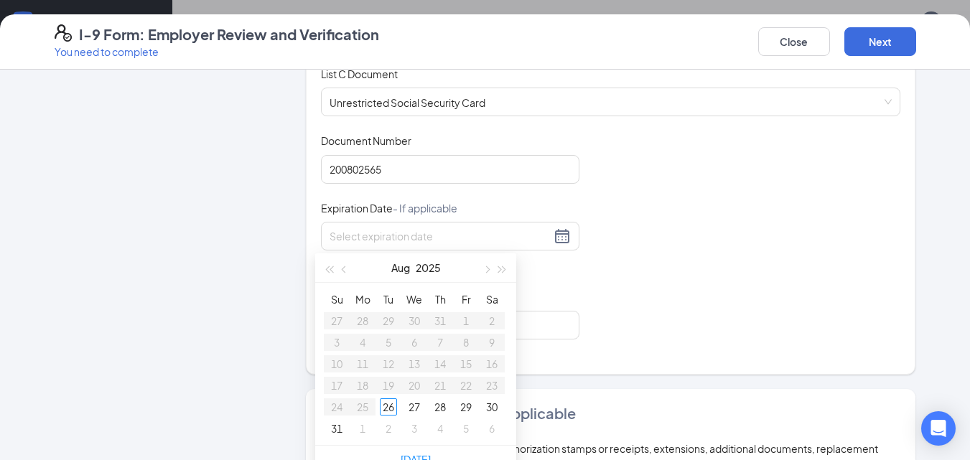
click at [607, 311] on div "Document Title Unrestricted Social Security Card Document Number 200802565 Expi…" at bounding box center [611, 236] width 580 height 205
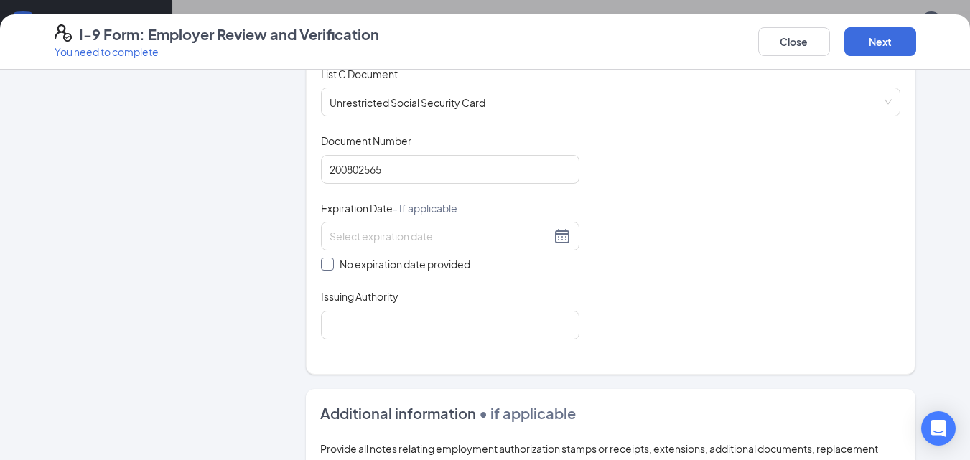
click at [322, 256] on label "No expiration date provided" at bounding box center [450, 264] width 259 height 16
click at [322, 258] on input "No expiration date provided" at bounding box center [326, 263] width 10 height 10
checkbox input "true"
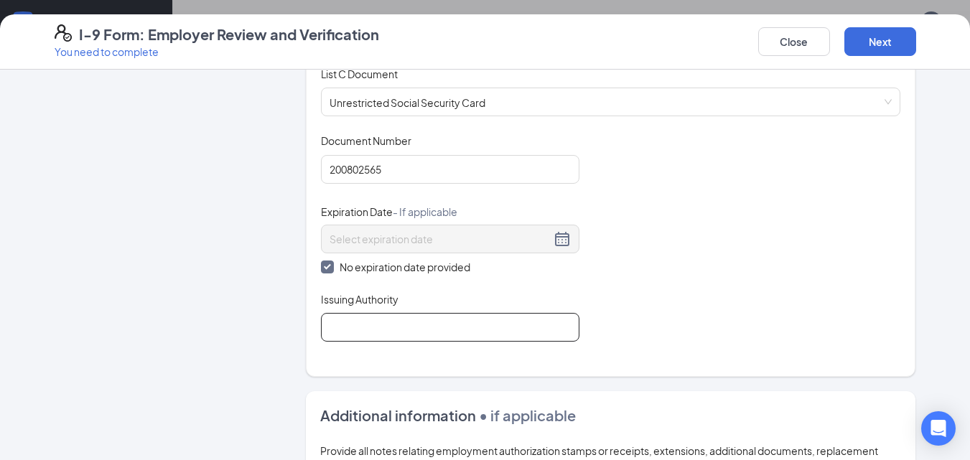
click at [409, 325] on input "Issuing Authority" at bounding box center [450, 327] width 259 height 29
type input "social security"
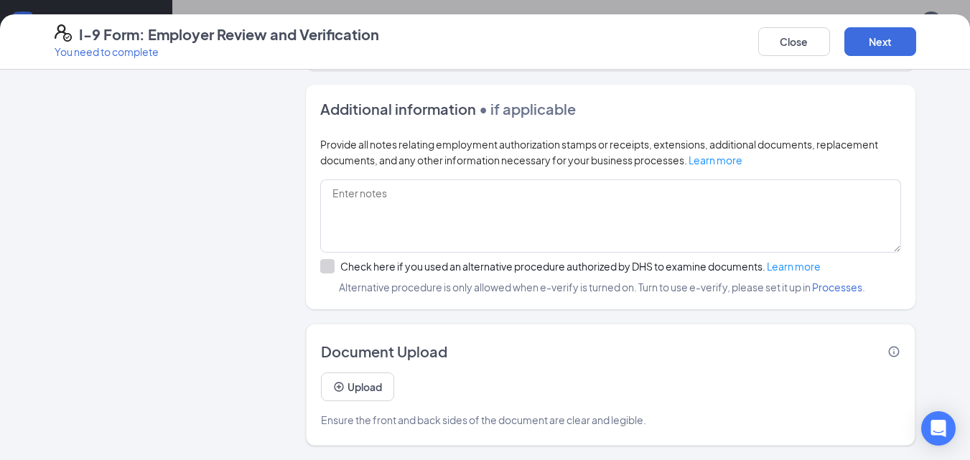
scroll to position [894, 0]
click at [891, 55] on button "Next" at bounding box center [881, 41] width 72 height 29
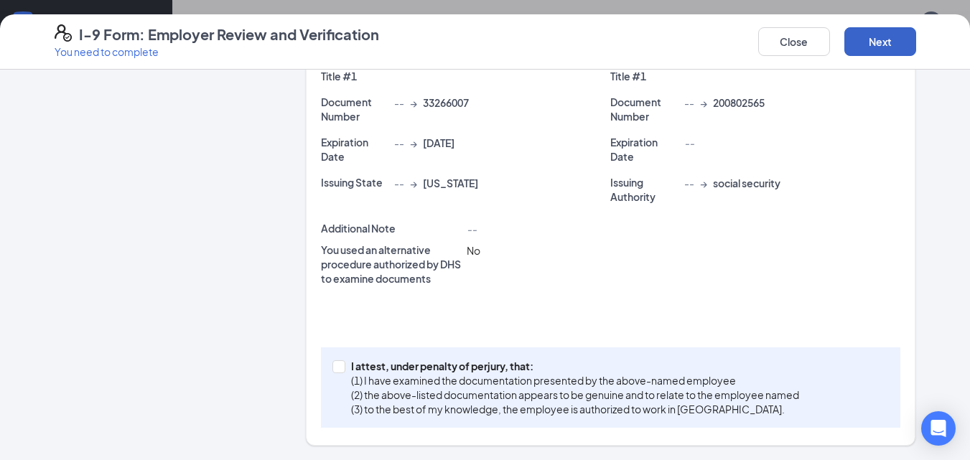
scroll to position [353, 0]
click at [333, 368] on input "I attest, under penalty of perjury, that: (1) I have examined the documentation…" at bounding box center [338, 366] width 10 height 10
checkbox input "true"
click at [880, 39] on button "Next" at bounding box center [881, 41] width 72 height 29
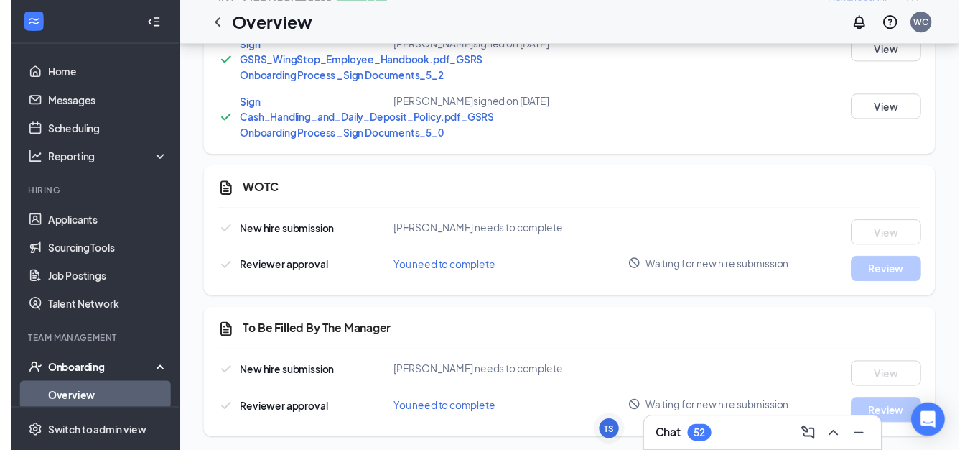
scroll to position [911, 0]
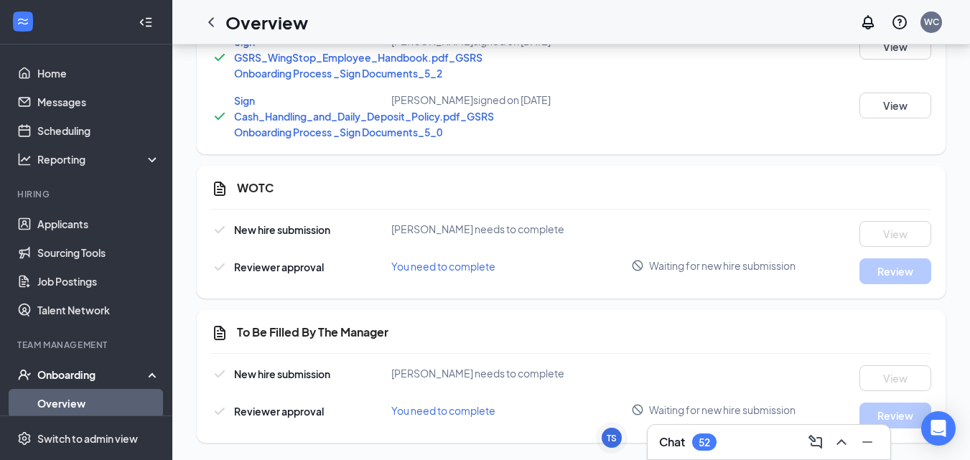
click at [467, 265] on span "You need to complete" at bounding box center [443, 266] width 104 height 13
click at [697, 268] on span "Waiting for new hire submission" at bounding box center [722, 266] width 147 height 14
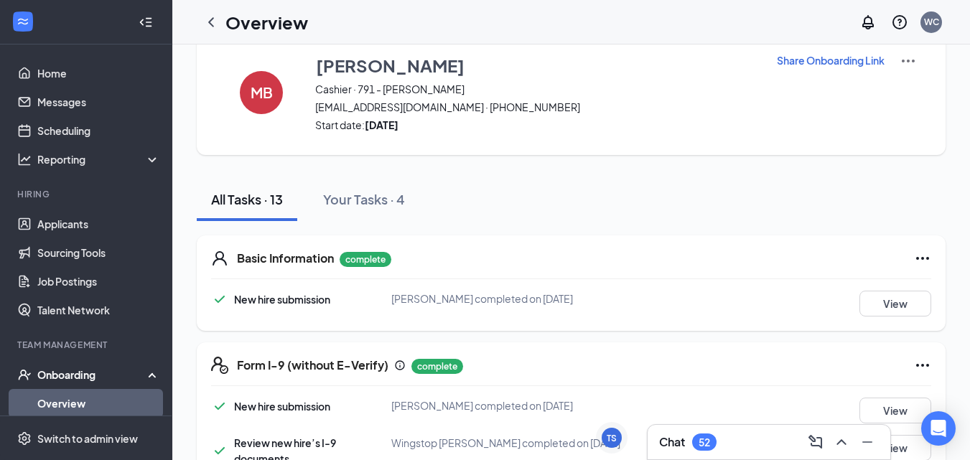
scroll to position [8, 0]
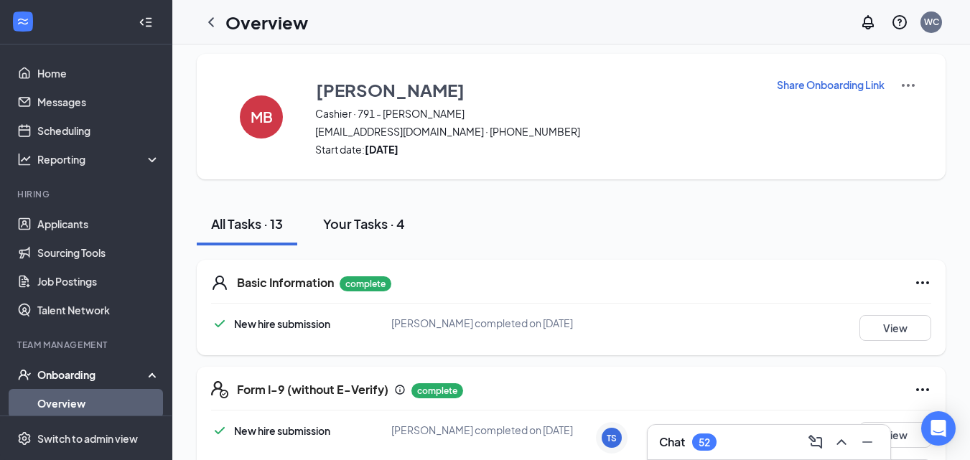
click at [356, 225] on div "Your Tasks · 4" at bounding box center [364, 224] width 82 height 18
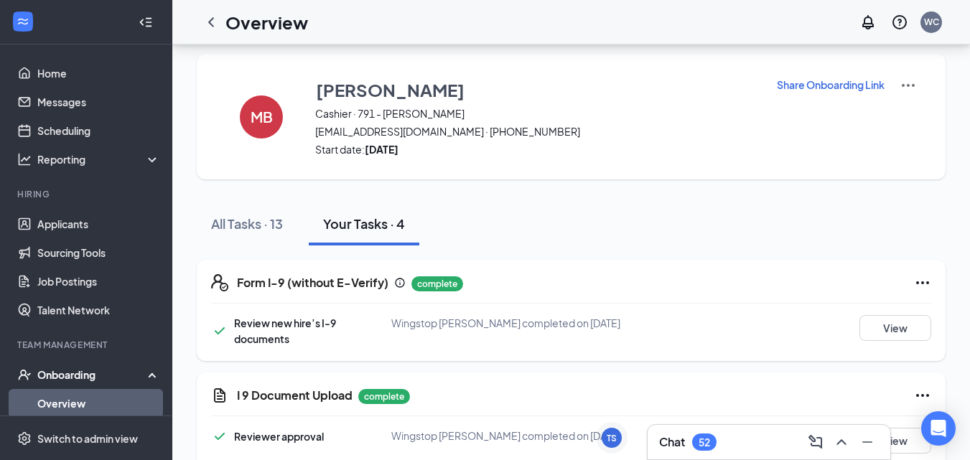
scroll to position [247, 0]
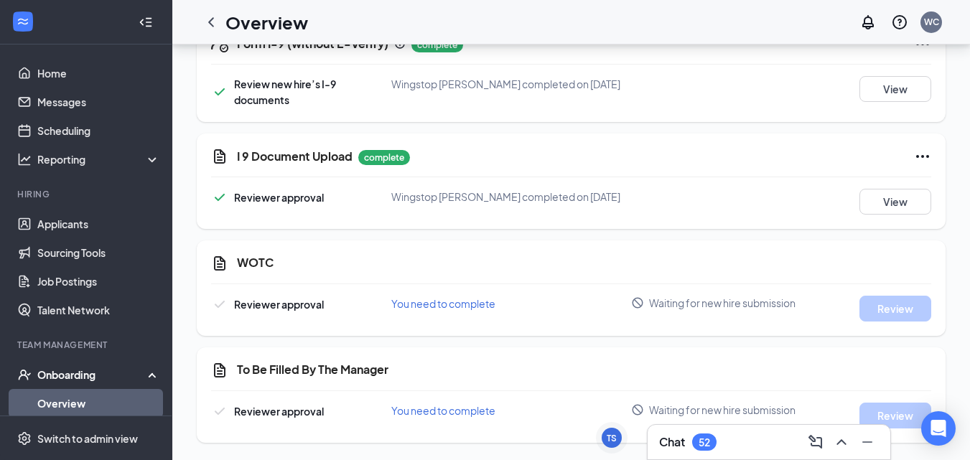
click at [446, 307] on span "You need to complete" at bounding box center [443, 303] width 104 height 13
click at [88, 389] on div "Onboarding" at bounding box center [86, 375] width 172 height 29
click at [83, 405] on link "Team" at bounding box center [98, 403] width 123 height 29
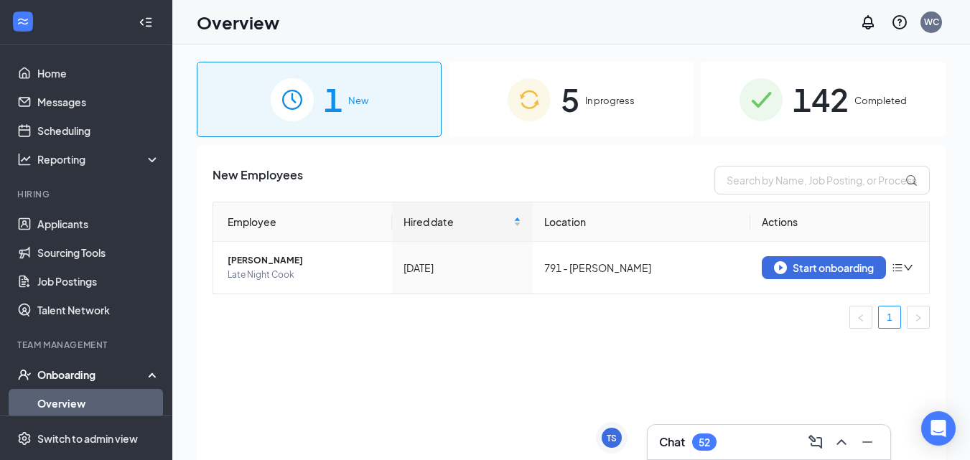
click at [528, 129] on div "5 In progress" at bounding box center [571, 99] width 245 height 75
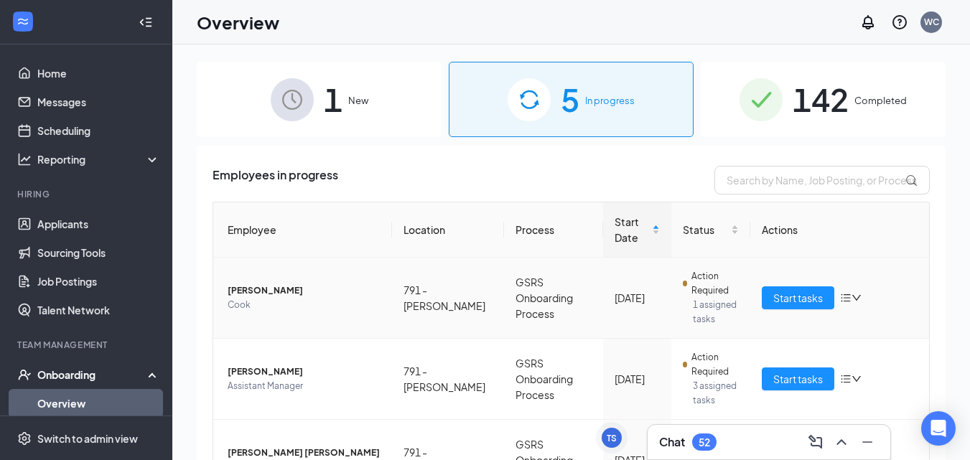
scroll to position [253, 0]
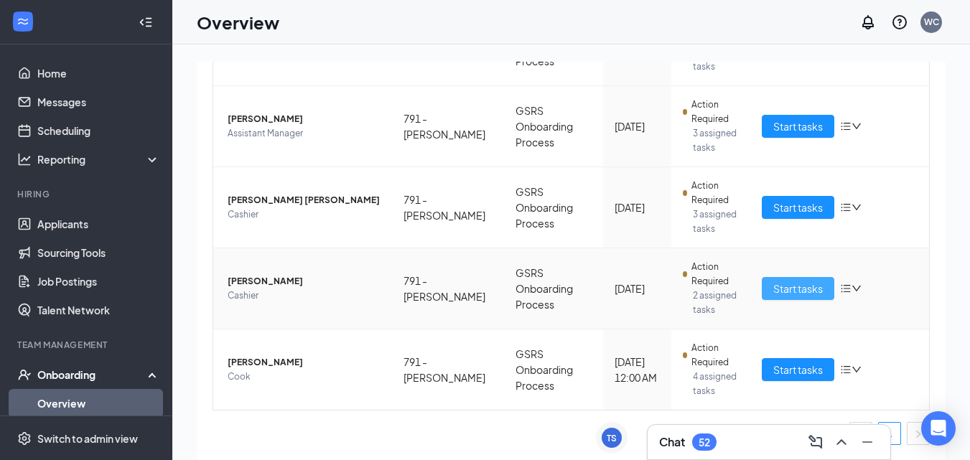
click at [774, 290] on span "Start tasks" at bounding box center [799, 289] width 50 height 16
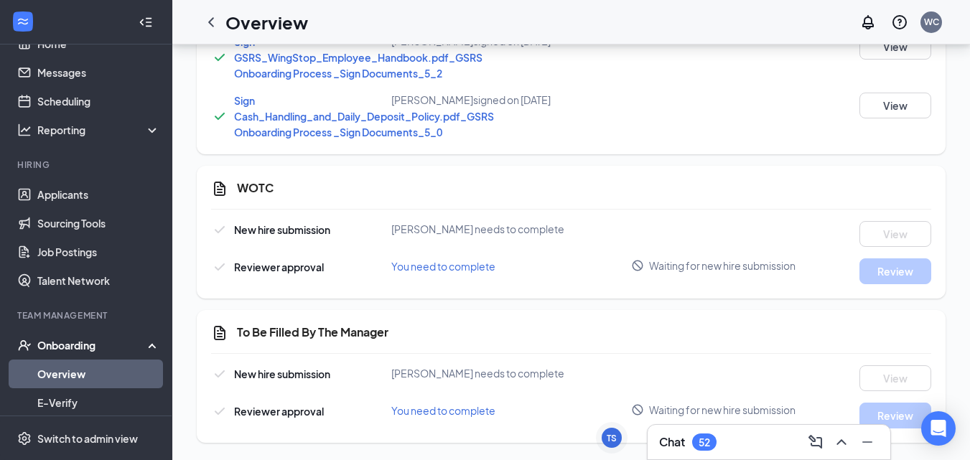
scroll to position [37, 0]
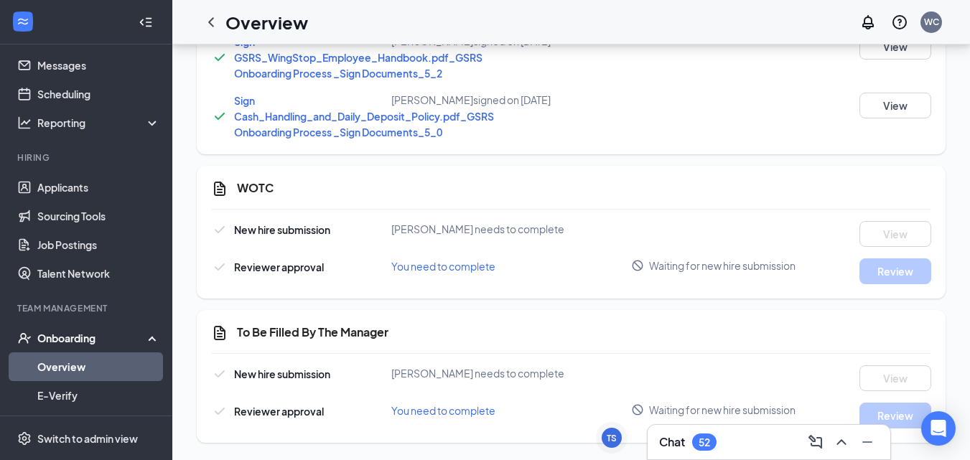
click at [91, 366] on link "Overview" at bounding box center [98, 367] width 123 height 29
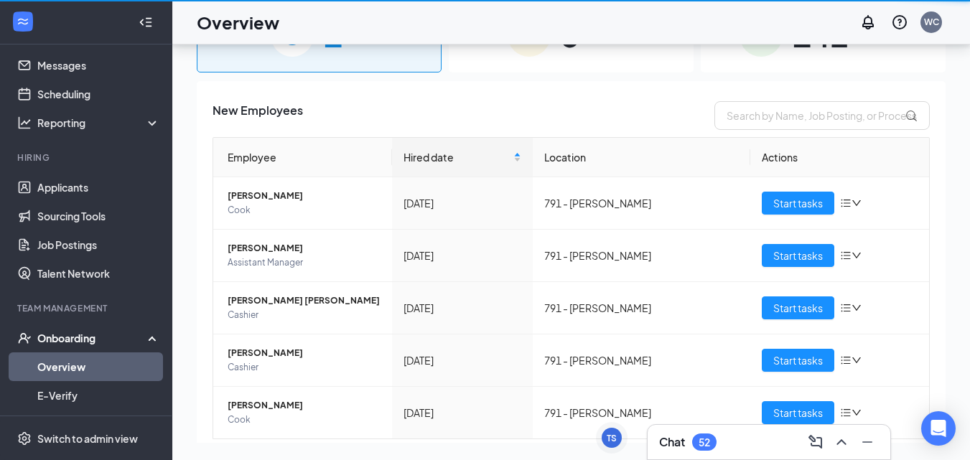
scroll to position [65, 0]
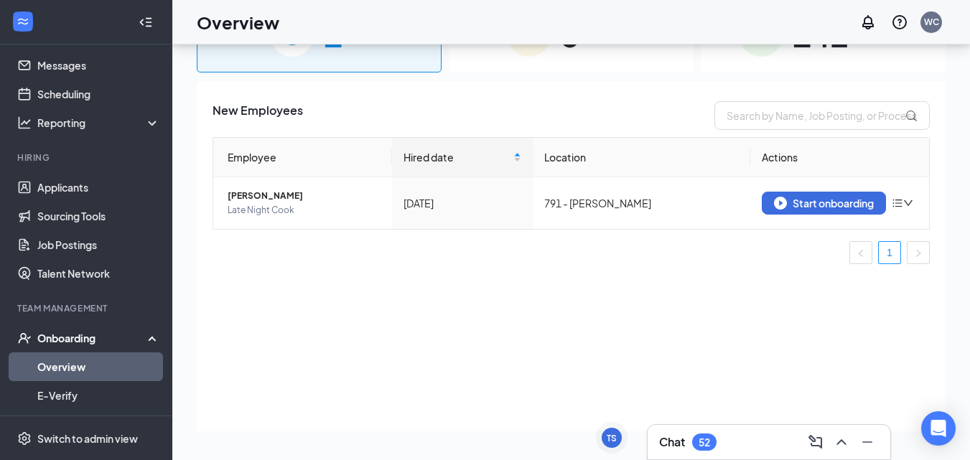
click at [547, 68] on div "5 In progress" at bounding box center [571, 34] width 245 height 75
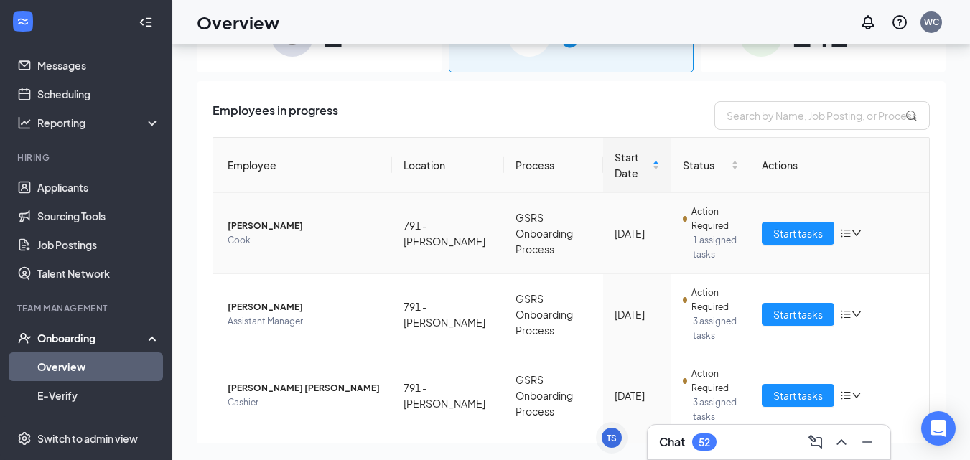
scroll to position [98, 0]
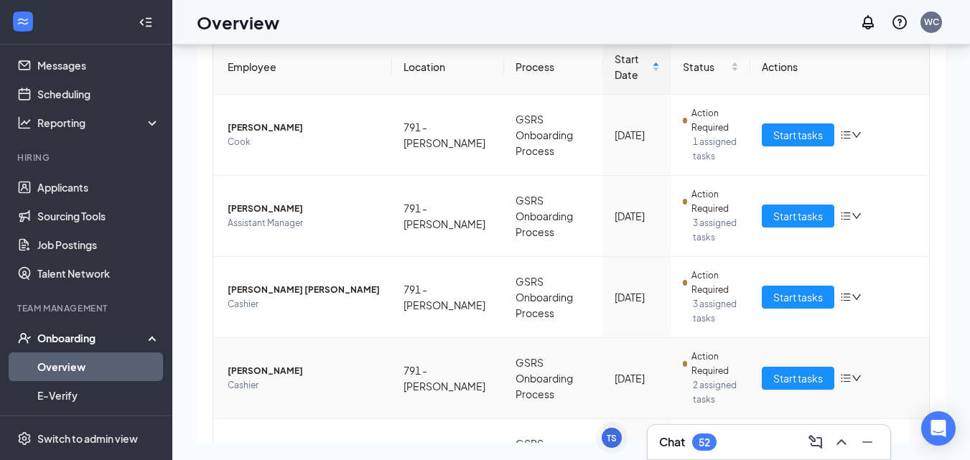
click at [319, 370] on span "[PERSON_NAME]" at bounding box center [304, 371] width 153 height 14
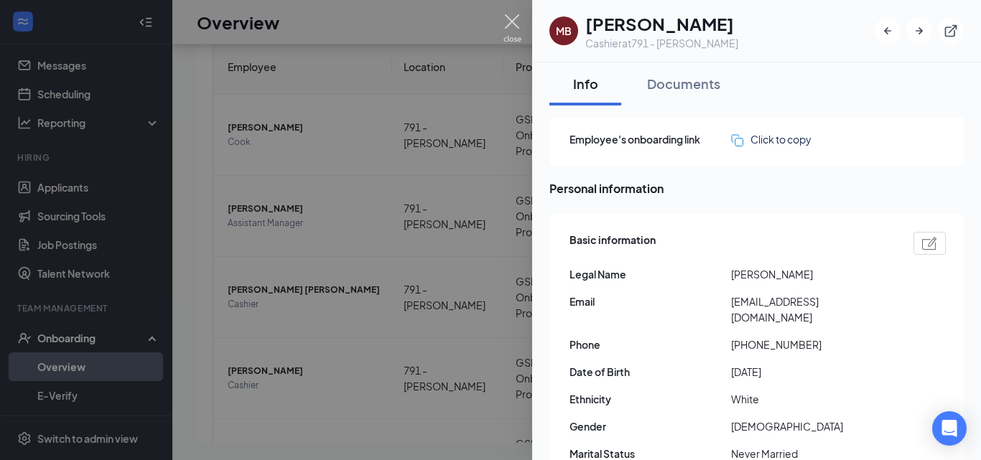
click at [519, 22] on img at bounding box center [512, 28] width 18 height 28
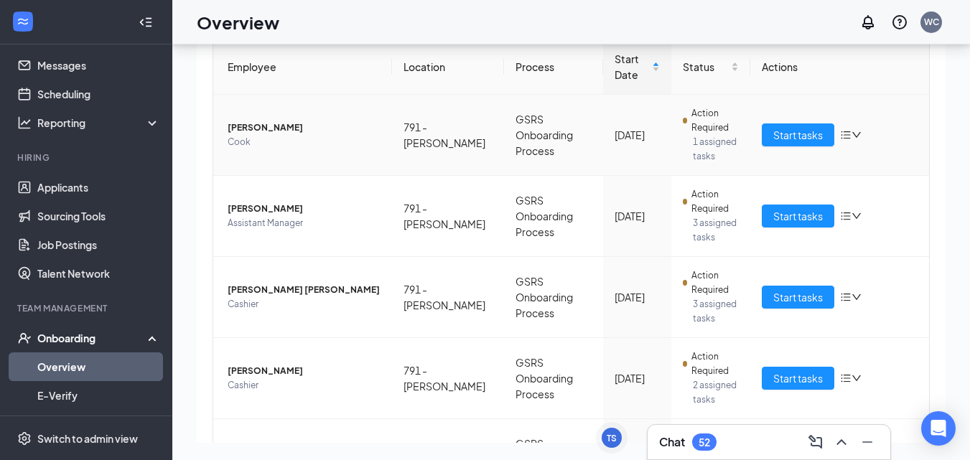
scroll to position [192, 0]
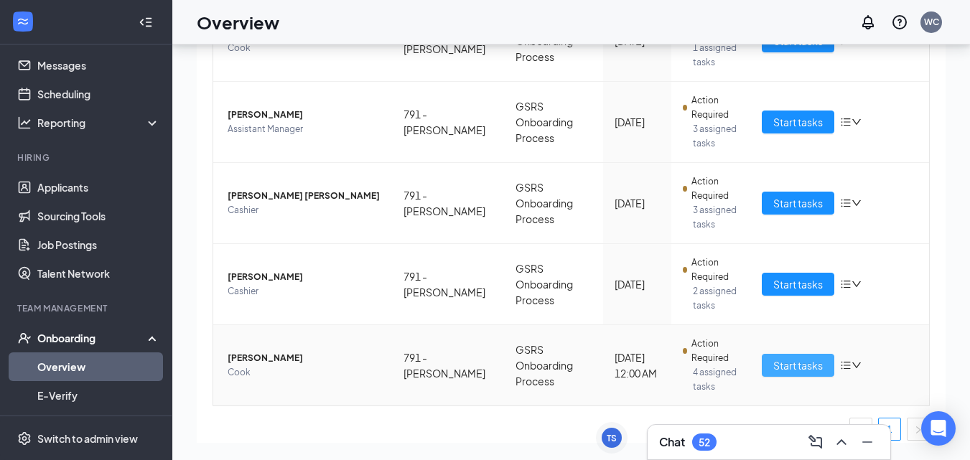
drag, startPoint x: 813, startPoint y: 346, endPoint x: 810, endPoint y: 356, distance: 10.5
click at [811, 355] on td "Start tasks" at bounding box center [840, 365] width 179 height 80
click at [810, 356] on button "Start tasks" at bounding box center [798, 365] width 73 height 23
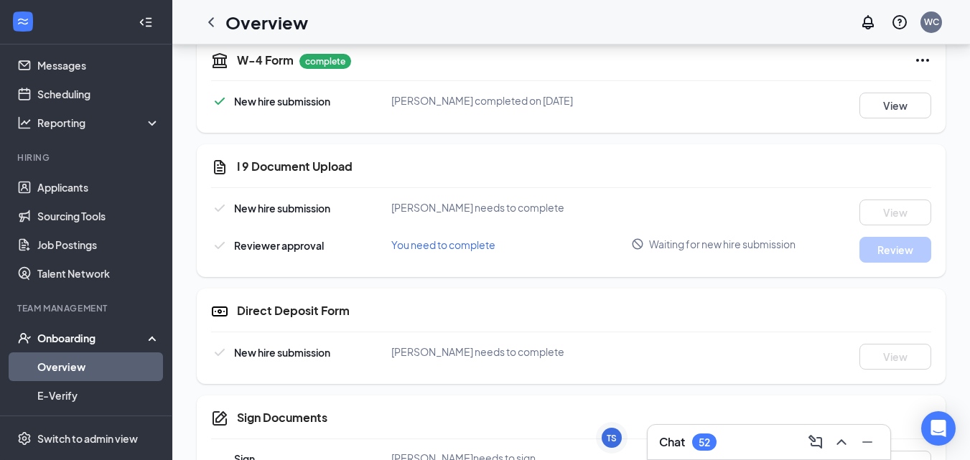
scroll to position [490, 0]
